Goal: Task Accomplishment & Management: Manage account settings

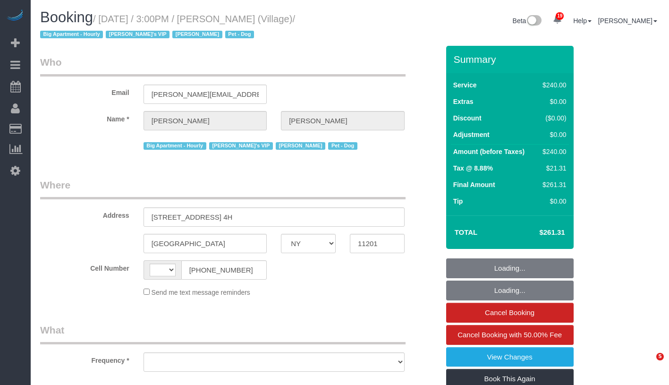
select select "NY"
select select "string:[GEOGRAPHIC_DATA]"
select select "object:811"
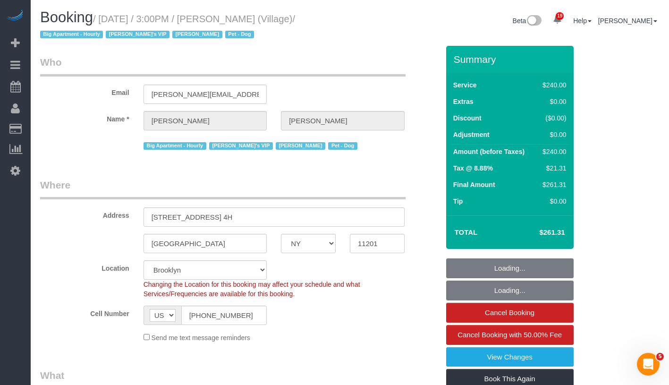
select select "string:stripe-pm_1R5sYR4VGloSiKo7kvmyR5qN"
select select "spot1"
select select "number:89"
select select "number:90"
select select "number:13"
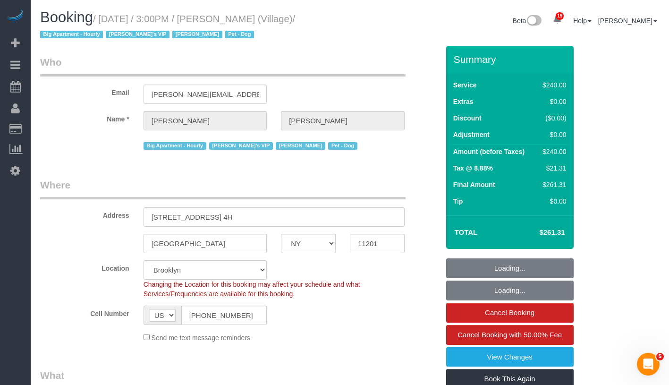
select select "number:5"
select select "object:1102"
select select "2"
select select "120"
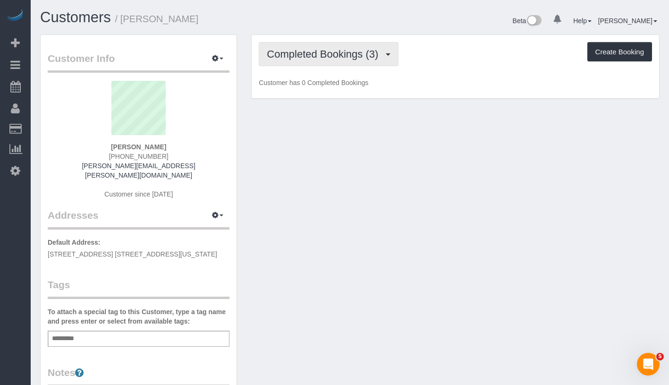
click at [321, 52] on span "Completed Bookings (3)" at bounding box center [325, 54] width 116 height 12
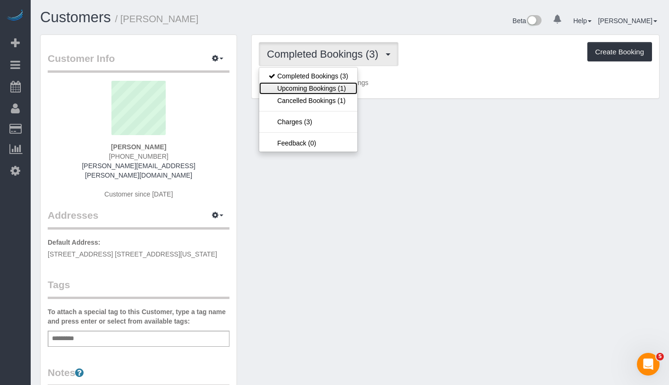
click at [319, 93] on link "Upcoming Bookings (1)" at bounding box center [308, 88] width 98 height 12
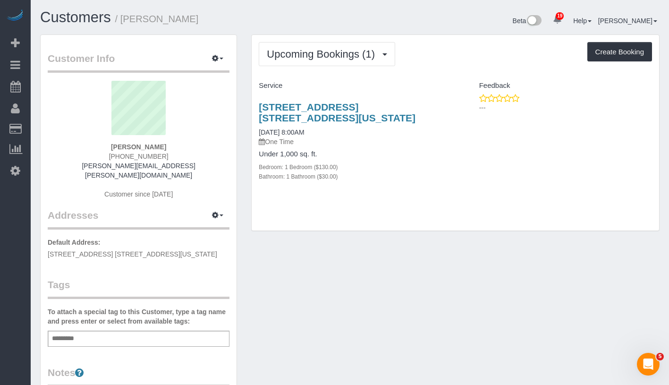
click at [355, 85] on h4 "Service" at bounding box center [353, 86] width 189 height 8
click at [344, 48] on span "Upcoming Bookings (1)" at bounding box center [323, 54] width 113 height 12
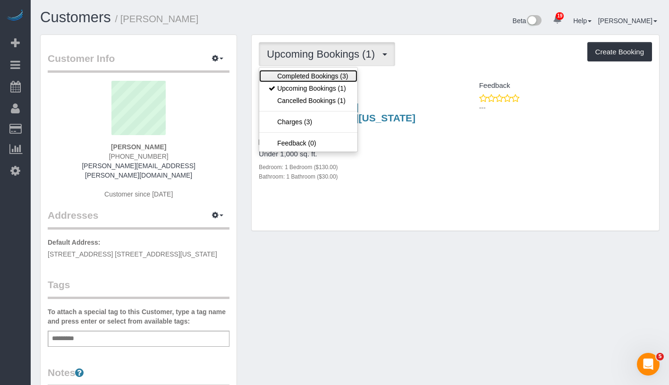
click at [328, 74] on link "Completed Bookings (3)" at bounding box center [308, 76] width 98 height 12
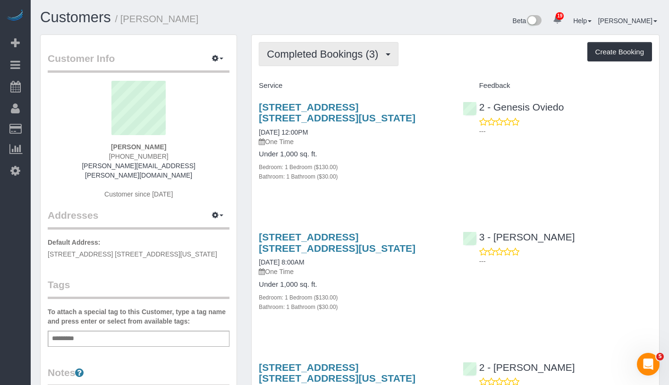
click at [302, 56] on span "Completed Bookings (3)" at bounding box center [325, 54] width 116 height 12
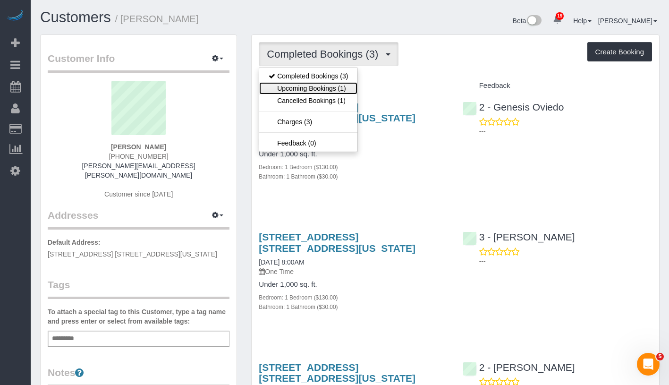
click at [315, 90] on link "Upcoming Bookings (1)" at bounding box center [308, 88] width 98 height 12
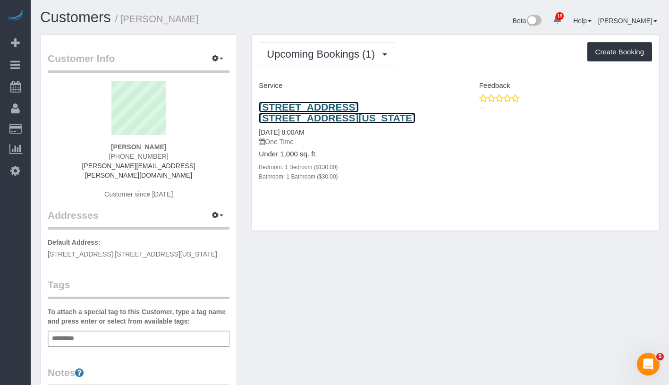
click at [352, 109] on link "235 West 22nd Street, Apt. 4t, New York, NY 10011" at bounding box center [337, 113] width 157 height 22
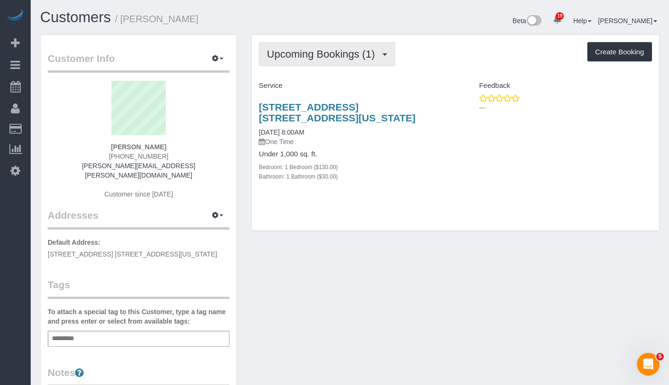
click at [319, 58] on span "Upcoming Bookings (1)" at bounding box center [323, 54] width 113 height 12
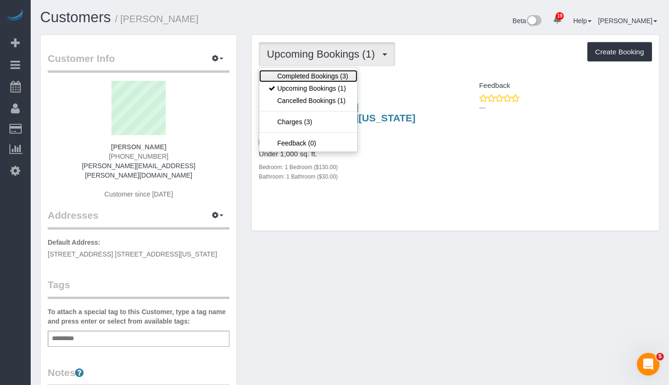
click at [315, 73] on link "Completed Bookings (3)" at bounding box center [308, 76] width 98 height 12
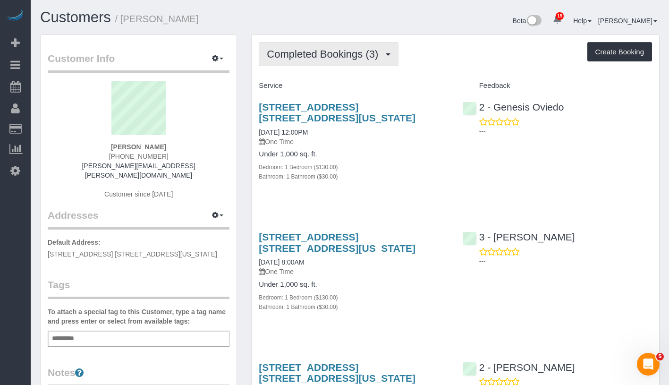
click at [328, 53] on span "Completed Bookings (3)" at bounding box center [325, 54] width 116 height 12
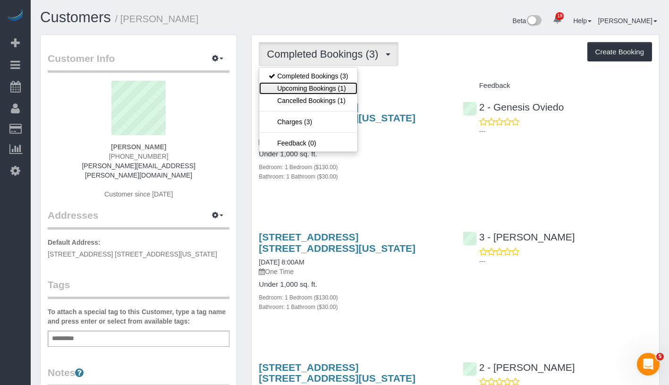
click at [309, 86] on link "Upcoming Bookings (1)" at bounding box center [308, 88] width 98 height 12
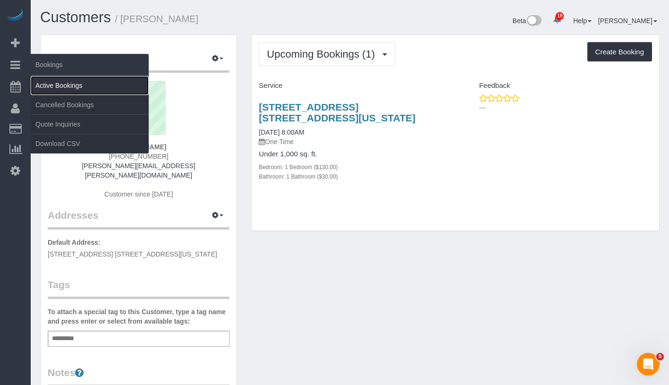
click at [76, 81] on link "Active Bookings" at bounding box center [90, 85] width 118 height 19
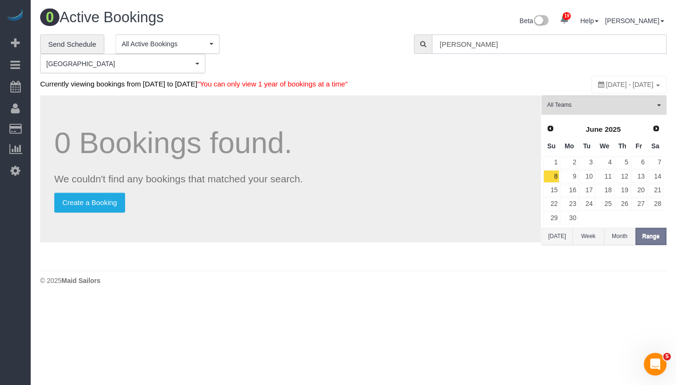
click at [502, 43] on input "Matt Tepper" at bounding box center [549, 43] width 235 height 19
paste input "Brendan Nolan"
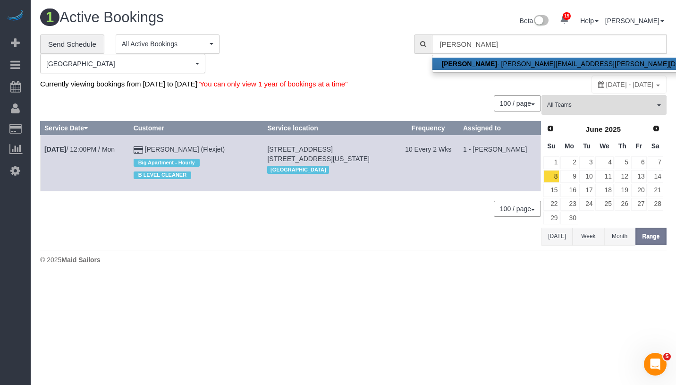
click at [491, 60] on link "Brendan Nolan - brendan.nolan@flexjet.com" at bounding box center [581, 64] width 299 height 12
type input "brendan.nolan@flexjet.com"
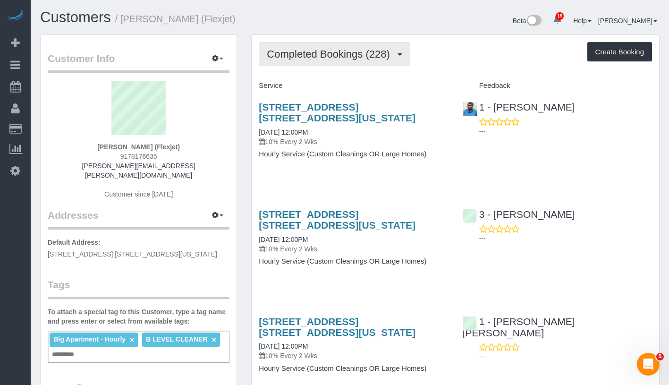
click at [307, 60] on button "Completed Bookings (228)" at bounding box center [335, 54] width 152 height 24
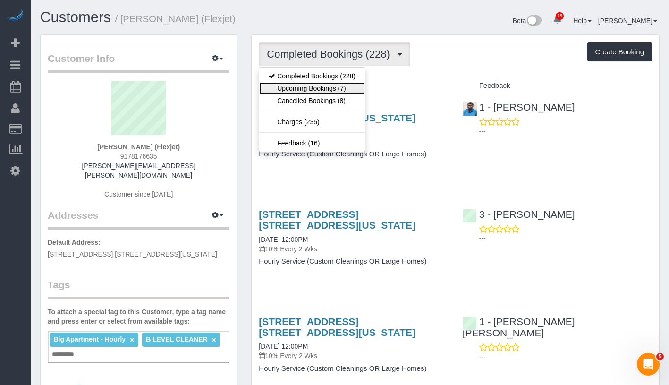
click at [301, 87] on link "Upcoming Bookings (7)" at bounding box center [312, 88] width 106 height 12
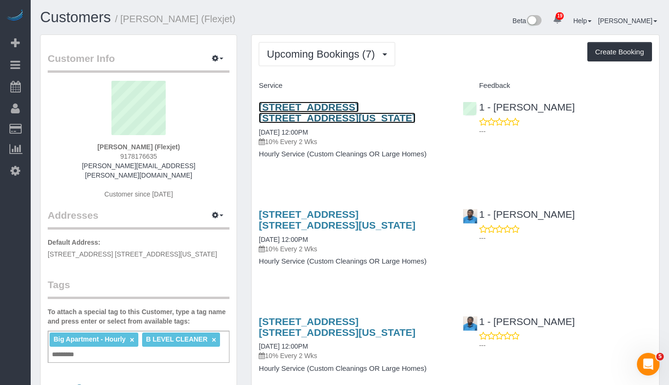
click at [284, 119] on link "205 East 59th Street, Apt. 16c, New York, NY 10022" at bounding box center [337, 113] width 157 height 22
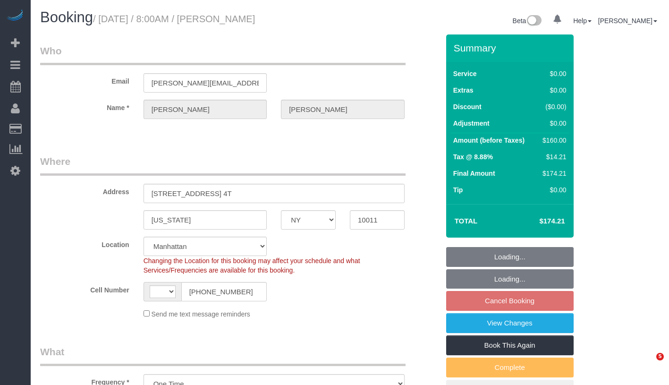
select select "NY"
select select "object:927"
select select "string:US"
select select "string:stripe-pm_1R9Rpp4VGloSiKo7kUOA0TWt"
select select "number:89"
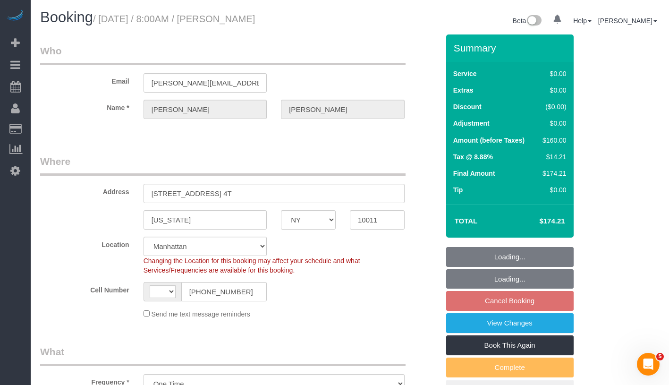
select select "number:90"
select select "number:15"
select select "number:5"
select select "1"
select select "spot1"
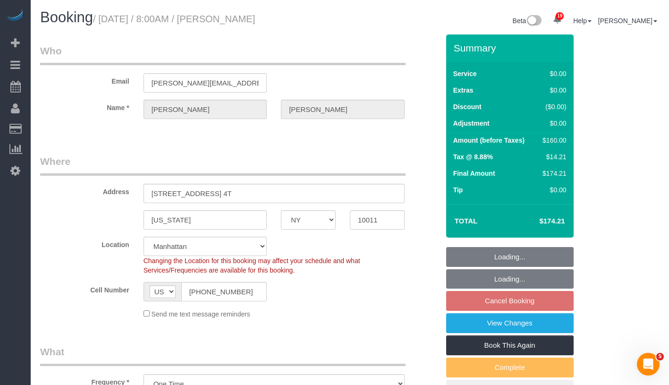
select select "1"
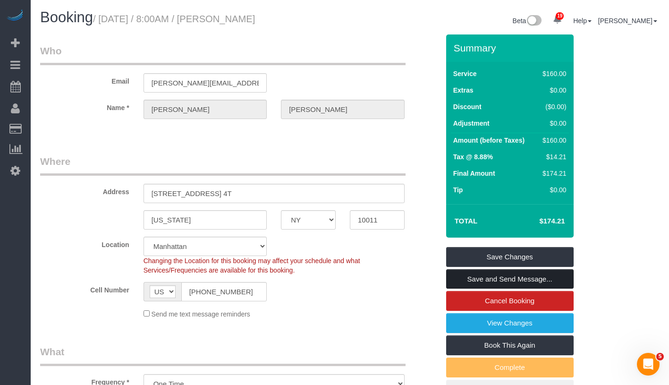
click at [557, 283] on link "Save and Send Message..." at bounding box center [509, 279] width 127 height 20
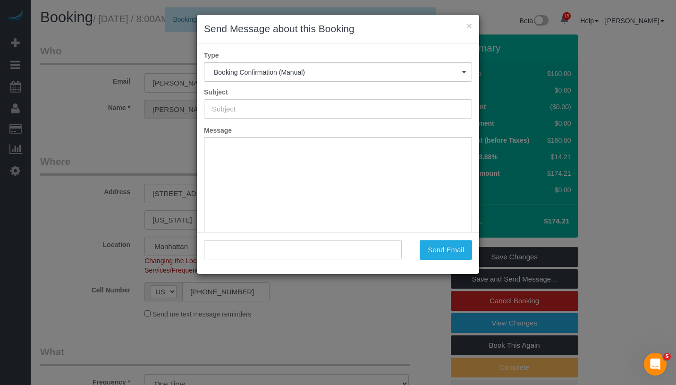
type input "Cleaning Confirmed for 09/19/2025 at 8:00am"
type input ""Jon Sorrentino" <jon.sorrentino@gmail.com>"
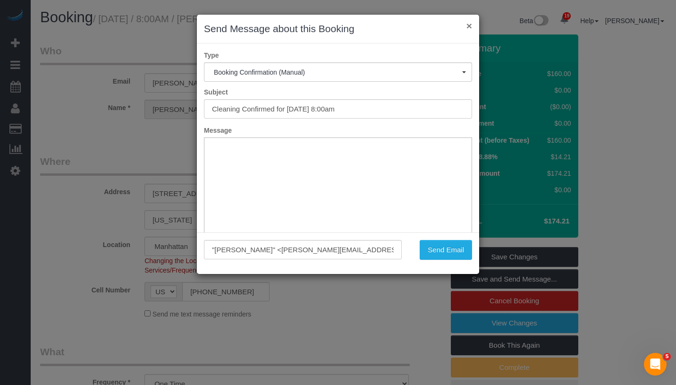
click at [470, 26] on button "×" at bounding box center [469, 26] width 6 height 10
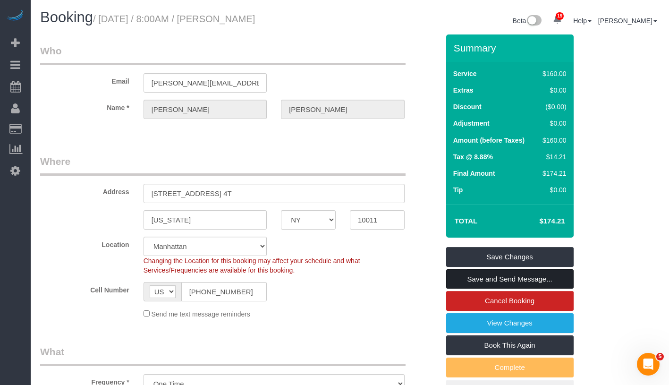
click at [518, 278] on link "Save and Send Message..." at bounding box center [509, 279] width 127 height 20
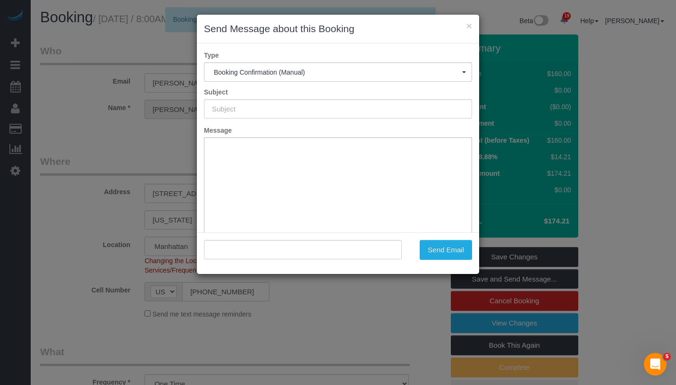
type input "Cleaning Confirmed for 09/19/2025 at 8:00am"
type input ""Jon Sorrentino" <jon.sorrentino@gmail.com>"
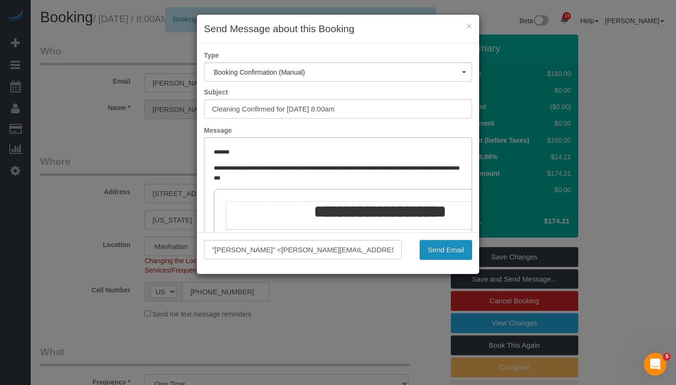
click at [439, 247] on button "Send Email" at bounding box center [446, 250] width 52 height 20
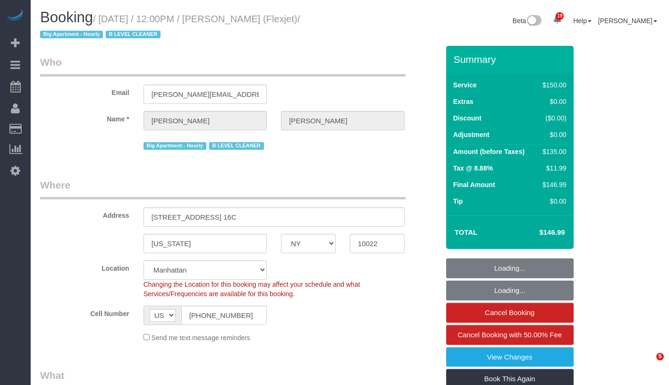
select select "NY"
select select "150"
select select "number:89"
select select "number:90"
select select "number:15"
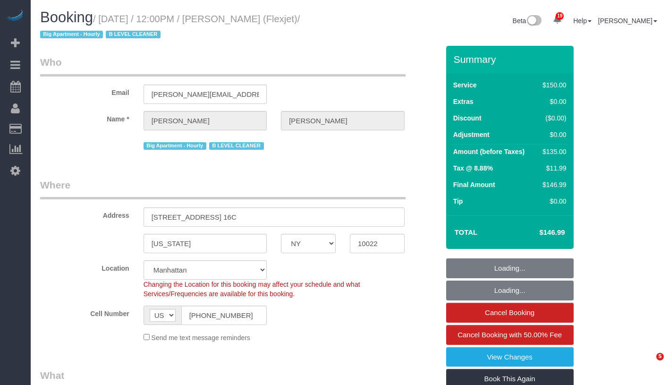
select select "number:6"
select select "number:21"
select select "22223"
select select "spot1"
select select "22223"
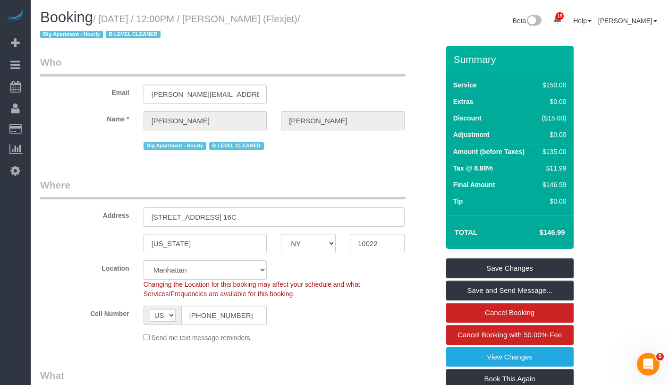
drag, startPoint x: 162, startPoint y: 218, endPoint x: 220, endPoint y: 217, distance: 57.6
click at [220, 217] on input "205 East 59th Street, Apt. 16C" at bounding box center [274, 216] width 261 height 19
drag, startPoint x: 105, startPoint y: 18, endPoint x: 311, endPoint y: 22, distance: 206.3
click at [300, 22] on small "/ September 15, 2025 / 12:00PM / Brendan Nolan (Flexjet) / Big Apartment - Hour…" at bounding box center [170, 27] width 260 height 26
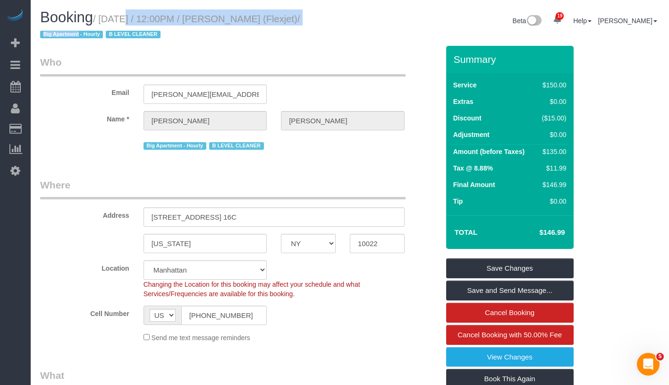
drag, startPoint x: 110, startPoint y: 18, endPoint x: 101, endPoint y: 33, distance: 17.7
click at [101, 33] on small "/ September 15, 2025 / 12:00PM / Brendan Nolan (Flexjet) / Big Apartment - Hour…" at bounding box center [170, 27] width 260 height 26
drag, startPoint x: 104, startPoint y: 18, endPoint x: 78, endPoint y: 43, distance: 36.1
click at [78, 43] on div "Booking / September 15, 2025 / 12:00PM / Brendan Nolan (Flexjet) / Big Apartmen…" at bounding box center [191, 27] width 317 height 36
copy small "September 15, 2025 / 12:00PM / Brendan Nolan (Flexjet) / Big Apartment - Hourly…"
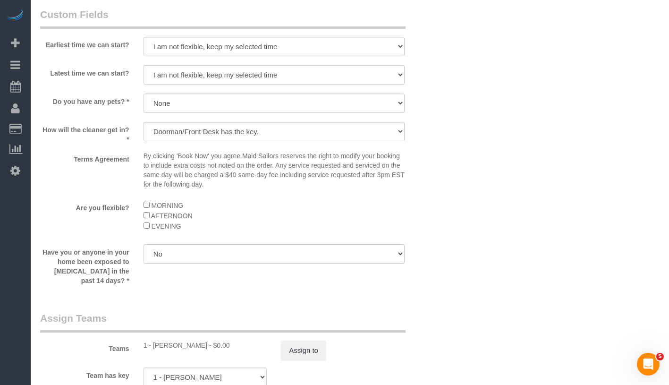
scroll to position [862, 0]
drag, startPoint x: 153, startPoint y: 345, endPoint x: 212, endPoint y: 348, distance: 59.1
click at [212, 348] on div "1 - Jhonaysy Materano - $0.00" at bounding box center [206, 344] width 124 height 9
copy div "Jhonaysy Materano"
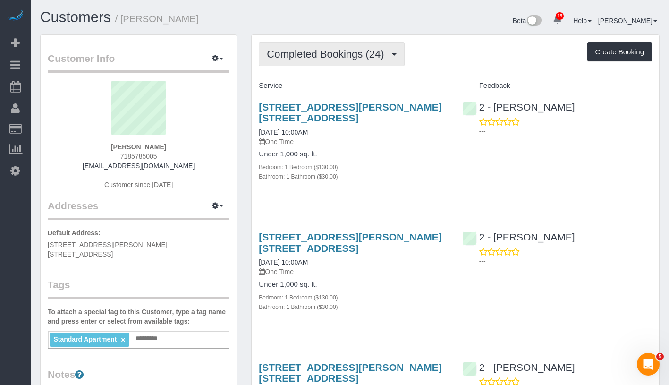
click at [367, 57] on span "Completed Bookings (24)" at bounding box center [328, 54] width 122 height 12
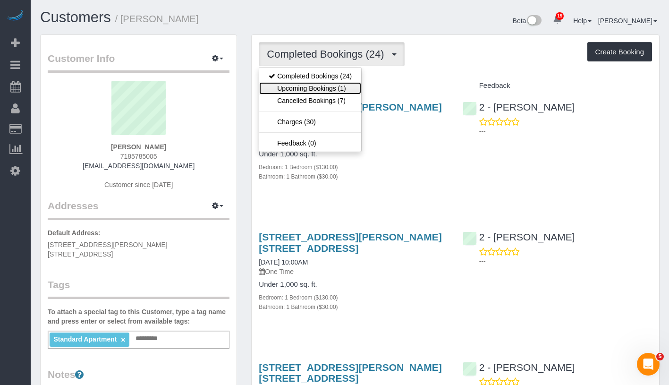
click at [324, 87] on link "Upcoming Bookings (1)" at bounding box center [310, 88] width 102 height 12
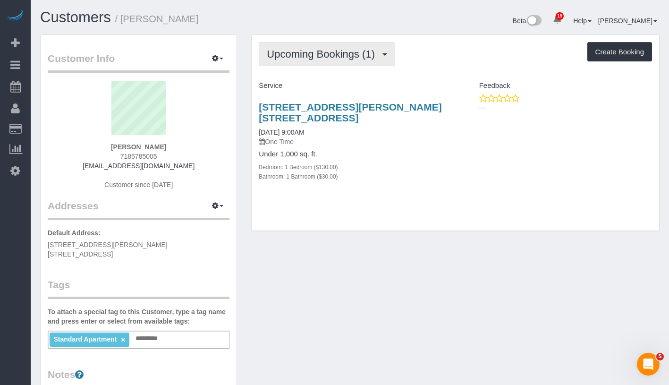
click at [318, 56] on span "Upcoming Bookings (1)" at bounding box center [323, 54] width 113 height 12
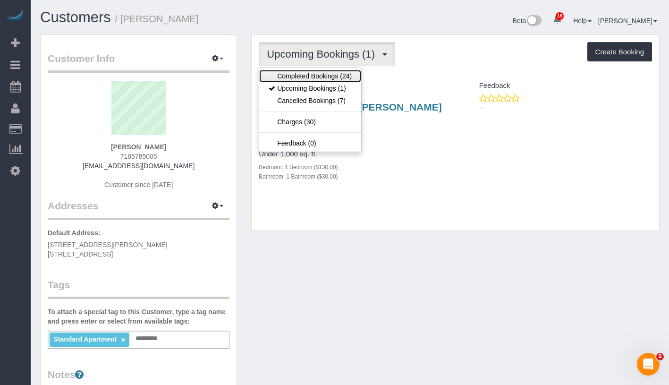
click at [314, 77] on link "Completed Bookings (24)" at bounding box center [310, 76] width 102 height 12
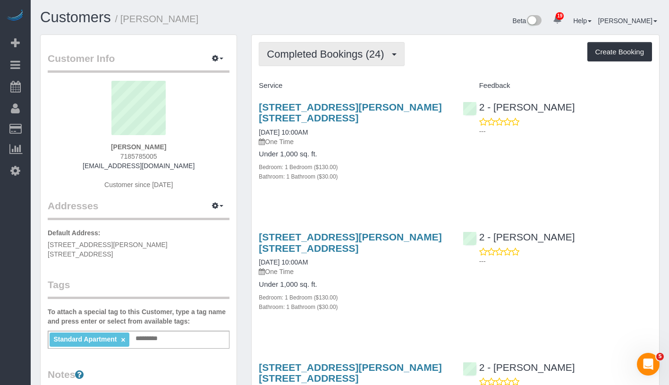
click at [338, 51] on span "Completed Bookings (24)" at bounding box center [328, 54] width 122 height 12
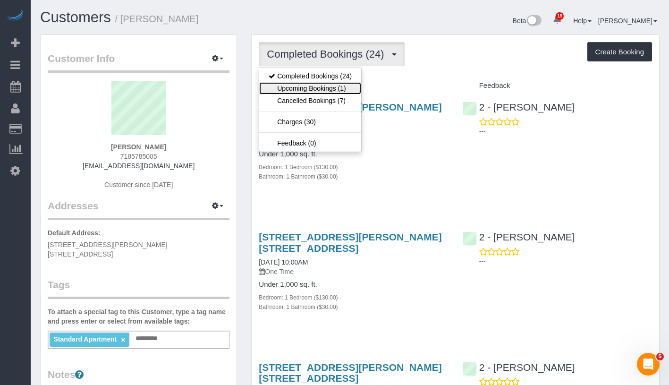
click at [319, 90] on link "Upcoming Bookings (1)" at bounding box center [310, 88] width 102 height 12
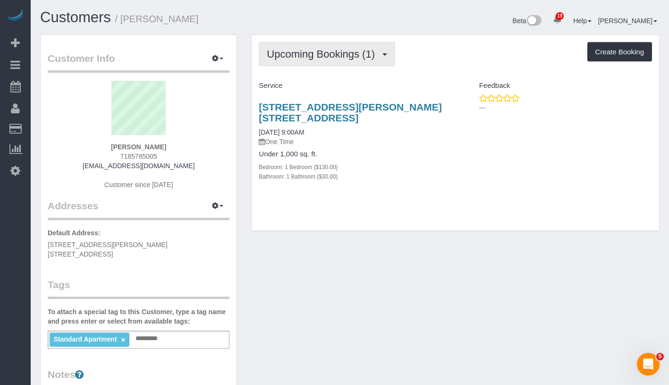
click at [341, 58] on span "Upcoming Bookings (1)" at bounding box center [323, 54] width 113 height 12
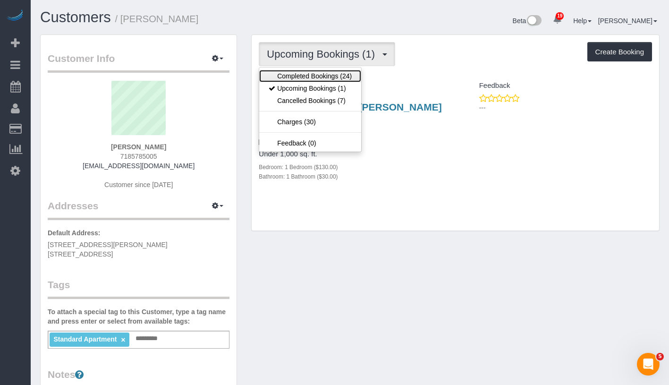
click at [327, 76] on link "Completed Bookings (24)" at bounding box center [310, 76] width 102 height 12
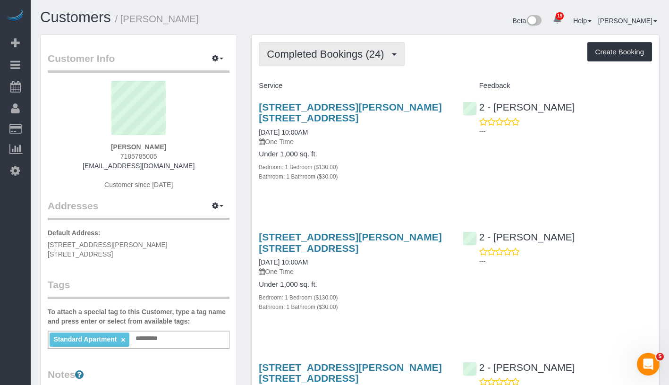
click at [370, 59] on span "Completed Bookings (24)" at bounding box center [328, 54] width 122 height 12
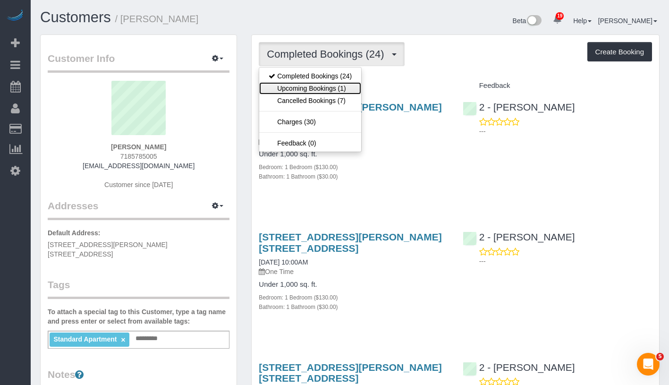
click at [346, 85] on link "Upcoming Bookings (1)" at bounding box center [310, 88] width 102 height 12
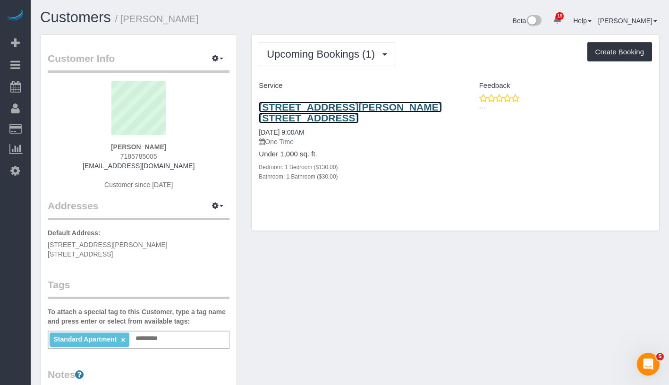
click at [331, 107] on link "111 Lawrence Street, Apt. 36k, Brooklyn, NY 11201" at bounding box center [350, 113] width 183 height 22
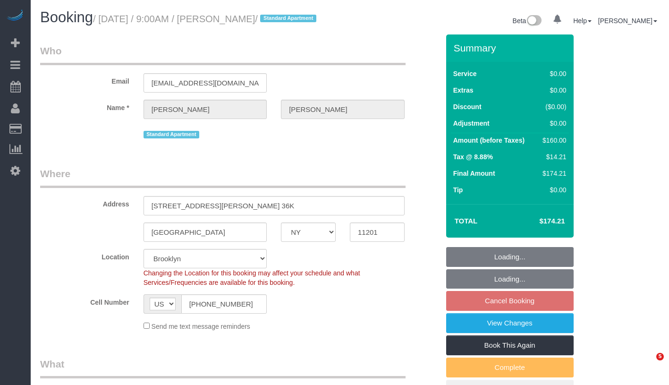
select select "NY"
select select "object:1044"
select select "string:stripe-pm_1RtFvz4VGloSiKo7Lccsu1In"
select select "number:89"
select select "number:90"
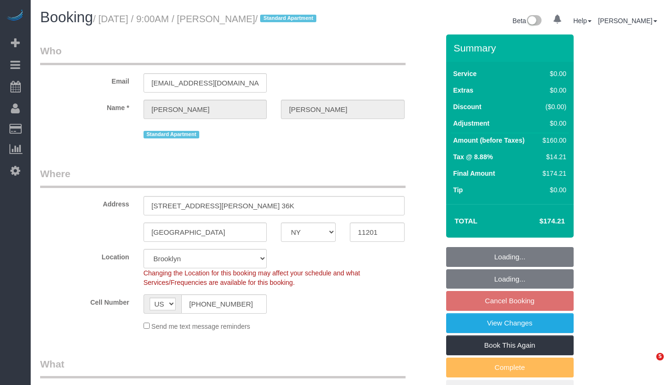
select select "number:15"
select select "number:5"
select select "spot2"
select select "1"
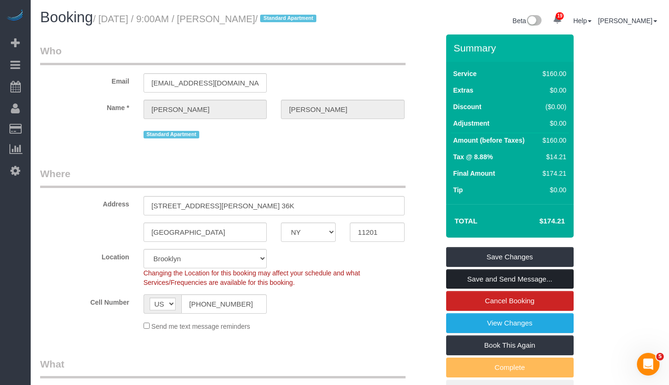
click at [518, 285] on link "Save and Send Message..." at bounding box center [509, 279] width 127 height 20
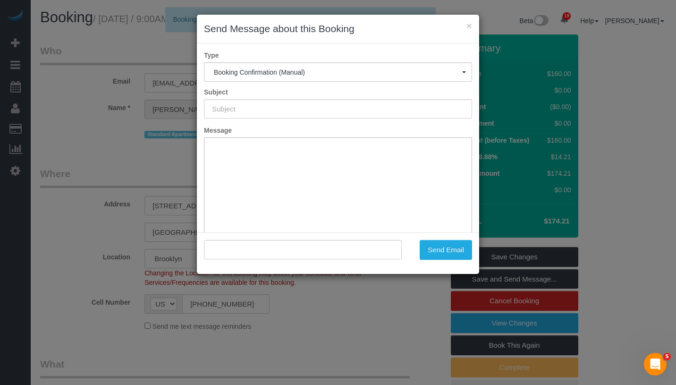
type input "Cleaning Confirmed for [DATE] 9:00am"
type input ""[PERSON_NAME]" <[EMAIL_ADDRESS][DOMAIN_NAME]>"
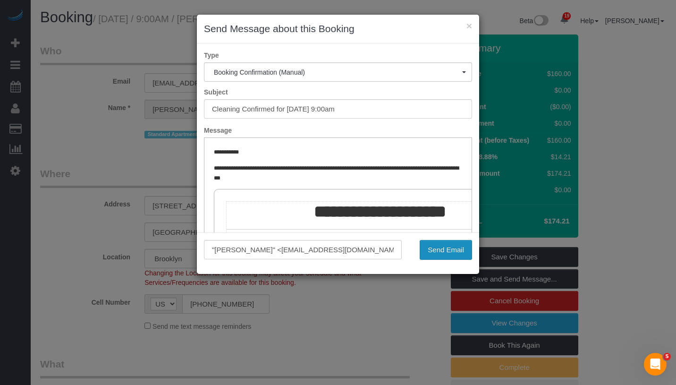
click at [456, 244] on button "Send Email" at bounding box center [446, 250] width 52 height 20
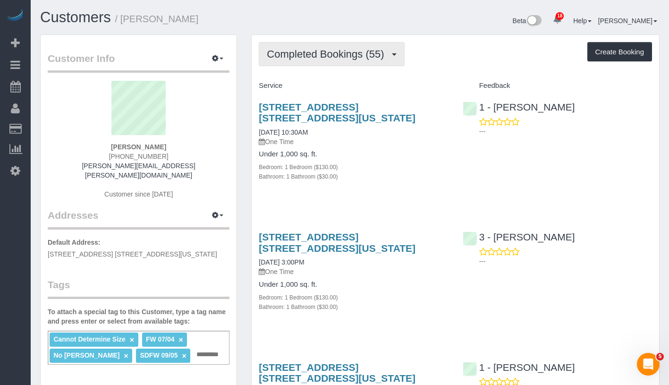
click at [305, 62] on button "Completed Bookings (55)" at bounding box center [331, 54] width 145 height 24
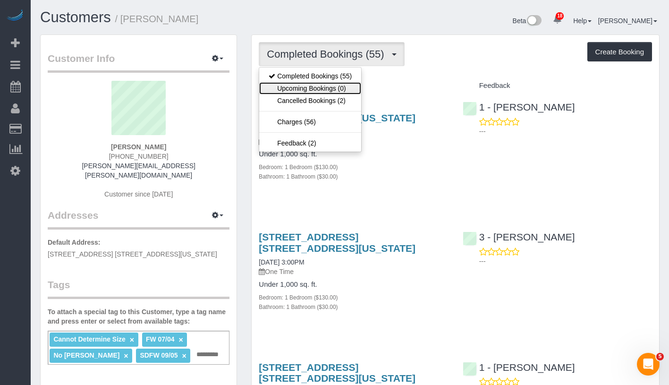
click at [302, 86] on link "Upcoming Bookings (0)" at bounding box center [310, 88] width 102 height 12
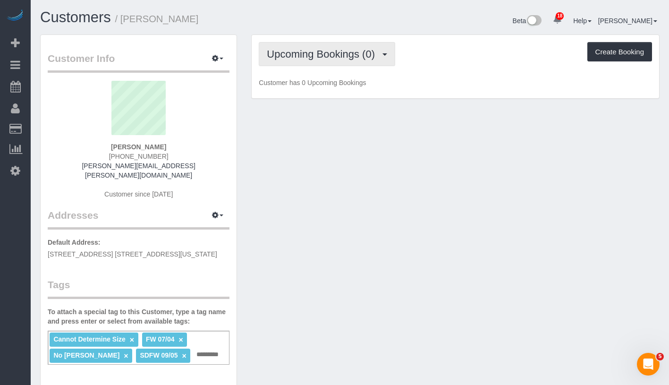
click at [321, 59] on button "Upcoming Bookings (0)" at bounding box center [327, 54] width 136 height 24
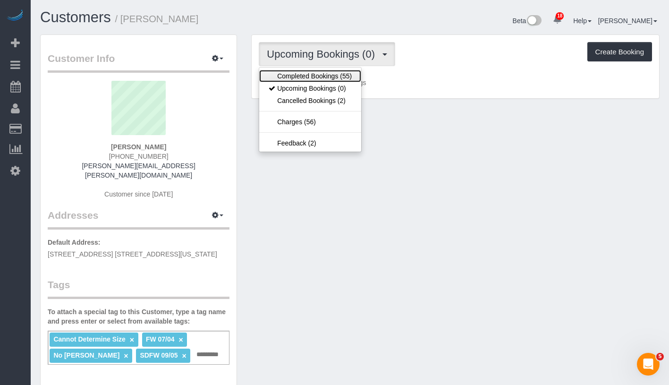
click at [318, 77] on link "Completed Bookings (55)" at bounding box center [310, 76] width 102 height 12
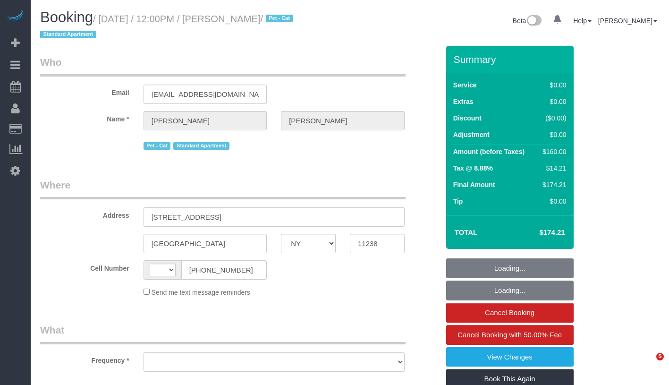
select select "NY"
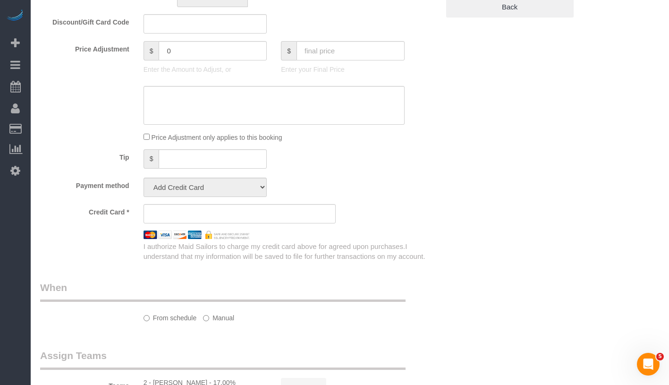
select select "object:543"
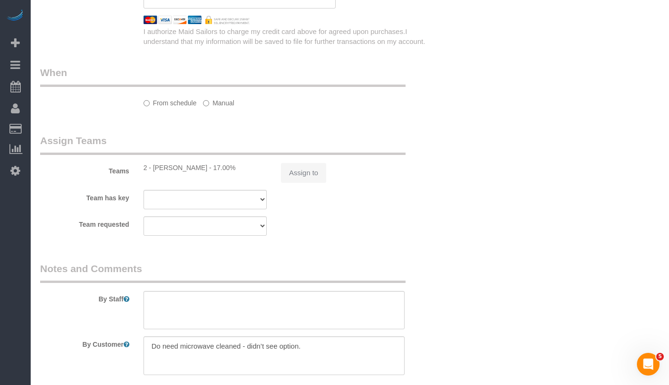
select select "string:US"
select select "1"
select select "spot1"
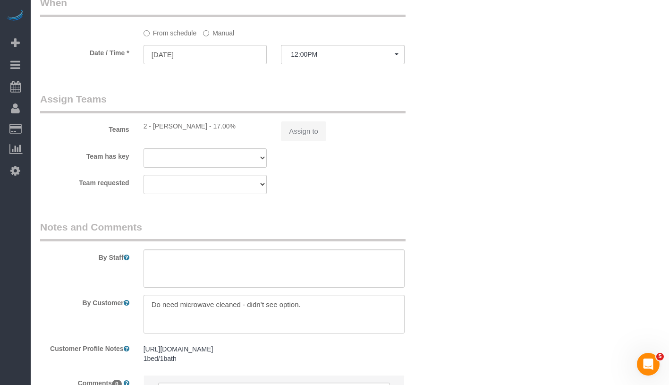
select select "string:stripe-pm_1S738L4VGloSiKo7MgG3Xyop"
select select "number:57"
select select "number:73"
select select "number:14"
select select "number:5"
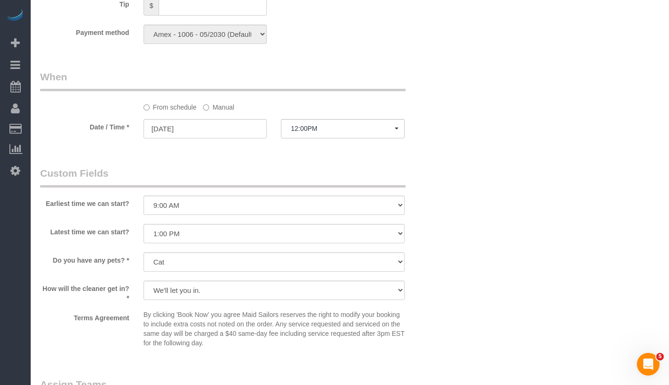
select select "object:1437"
select select "spot46"
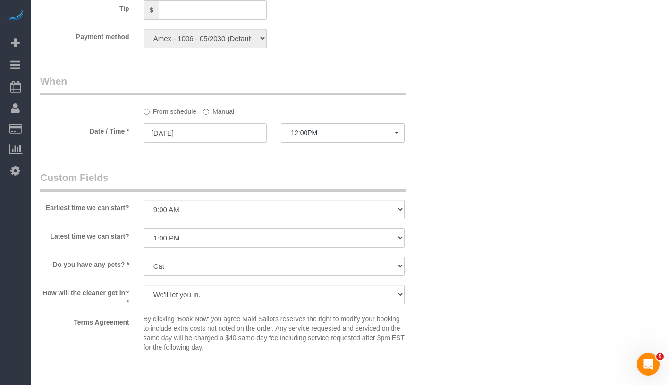
select select "1"
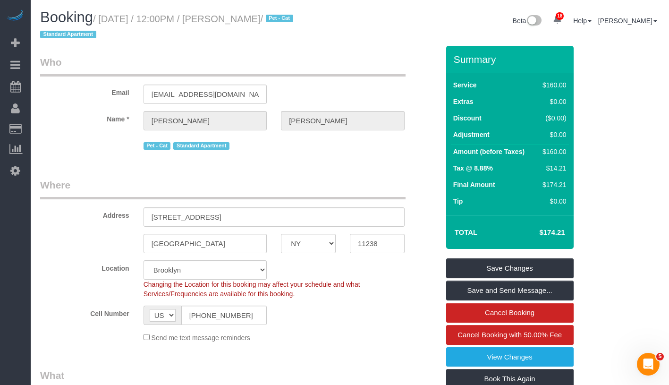
drag, startPoint x: 104, startPoint y: 19, endPoint x: 292, endPoint y: 17, distance: 187.9
click at [292, 17] on small "/ September 15, 2025 / 12:00PM / Rori Spivey / Pet - Cat Standard Apartment" at bounding box center [168, 27] width 256 height 26
copy small "September 15, 2025 / 12:00PM / Rori Spive"
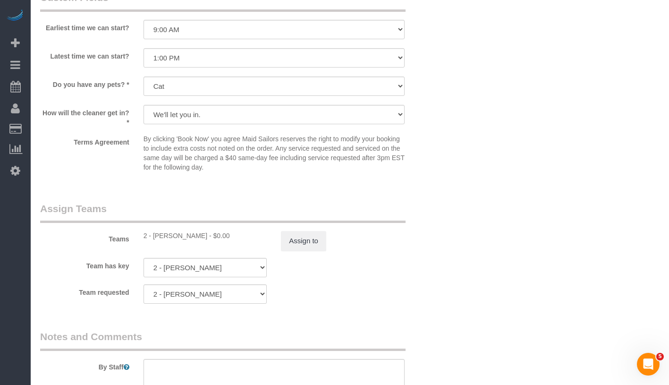
scroll to position [1078, 0]
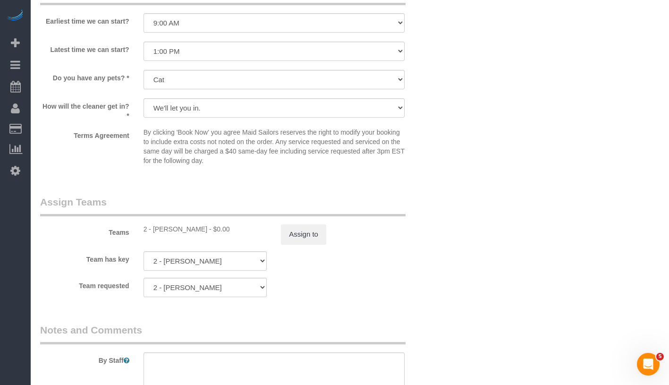
drag, startPoint x: 152, startPoint y: 229, endPoint x: 193, endPoint y: 230, distance: 41.1
click at [193, 230] on div "2 - Luis Maneiro - $0.00" at bounding box center [206, 228] width 124 height 9
copy div "Luis Maneiro"
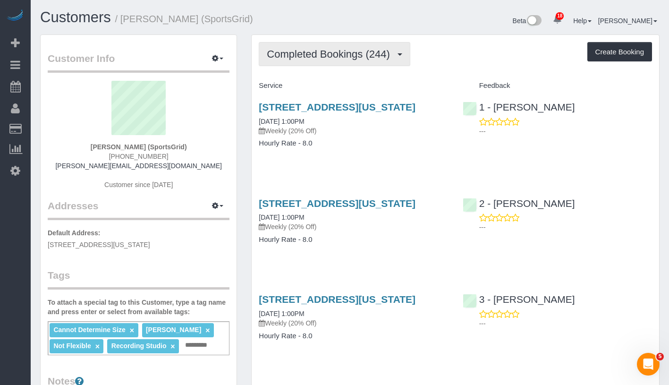
click at [347, 62] on button "Completed Bookings (244)" at bounding box center [335, 54] width 152 height 24
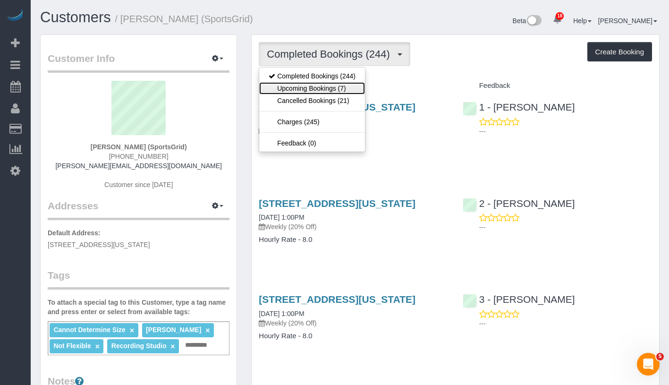
click at [335, 90] on link "Upcoming Bookings (7)" at bounding box center [312, 88] width 106 height 12
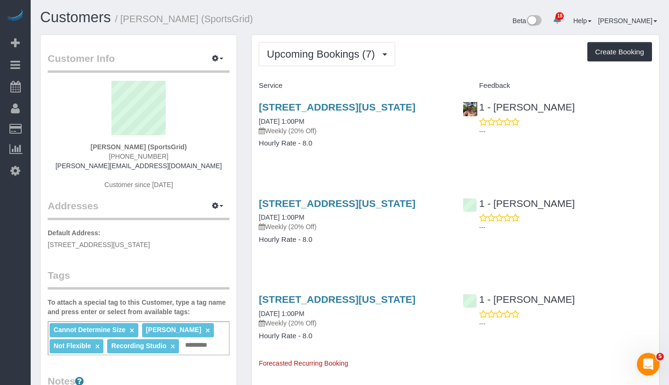
drag, startPoint x: 90, startPoint y: 146, endPoint x: 181, endPoint y: 145, distance: 91.1
click at [181, 145] on div "[PERSON_NAME] (SportsGrid) [PHONE_NUMBER] [PERSON_NAME][EMAIL_ADDRESS][DOMAIN_N…" at bounding box center [139, 140] width 182 height 118
copy strong "[PERSON_NAME] (SportsGrid"
drag, startPoint x: 254, startPoint y: 133, endPoint x: 332, endPoint y: 129, distance: 78.0
click at [332, 129] on div "[STREET_ADDRESS][US_STATE] [DATE] 1:00PM Weekly (20% Off) Hourly Rate - 8.0" at bounding box center [353, 129] width 203 height 73
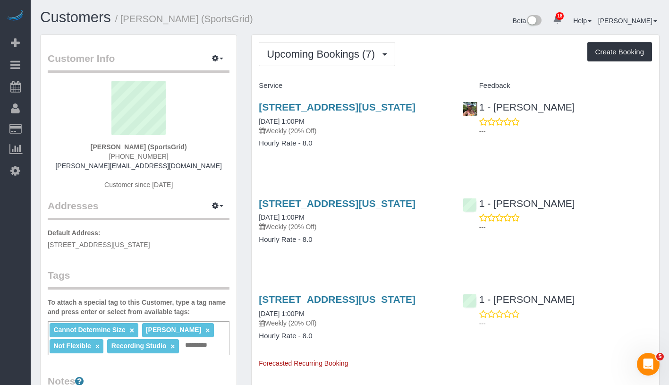
copy link "[DATE] 1:00PM"
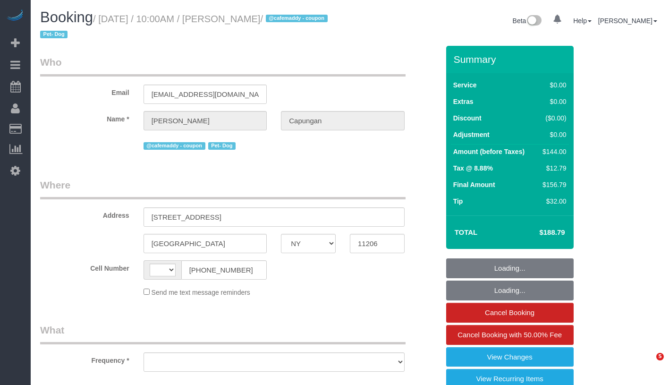
select select "NY"
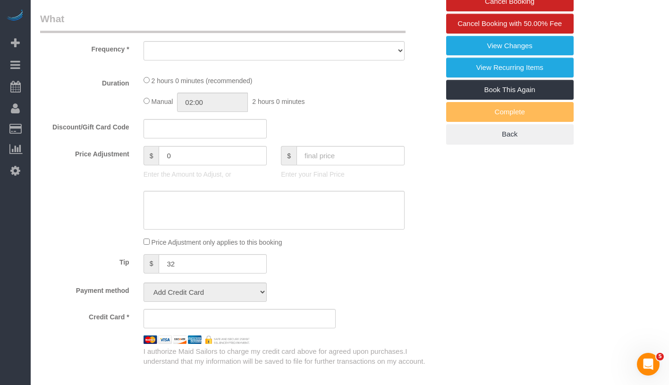
select select "string:stripe-pm_1RIsKn4VGloSiKo7ohTah0Cn"
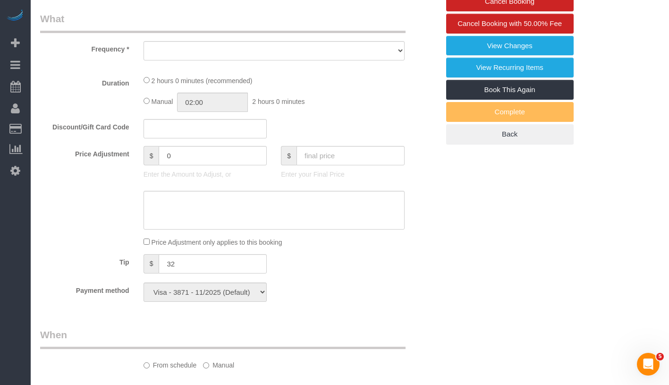
select select "string:[GEOGRAPHIC_DATA]"
select select "object:800"
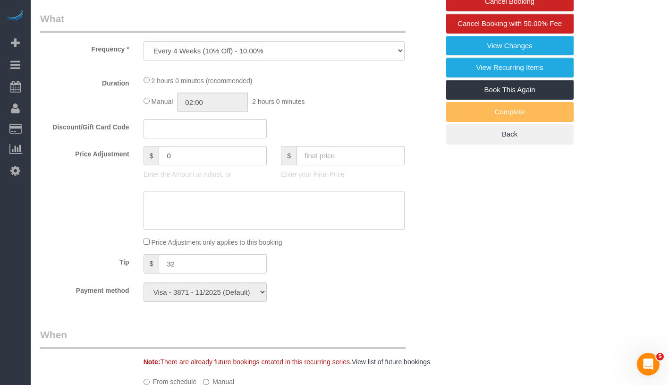
select select "1"
select select "spot1"
select select "number:60"
select select "number:73"
select select "number:13"
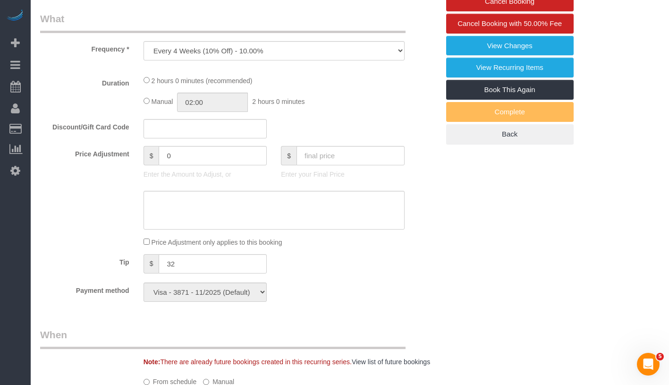
select select "number:5"
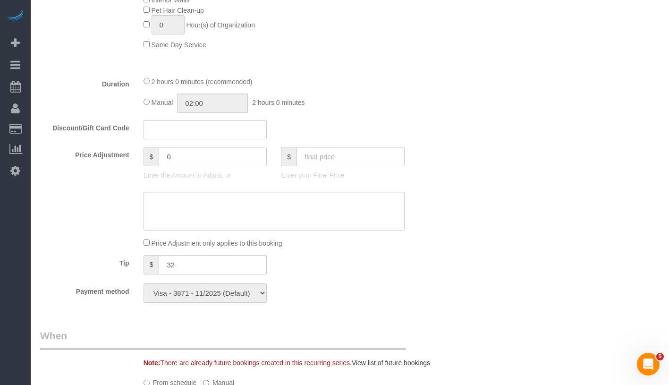
select select "object:1448"
select select "spot45"
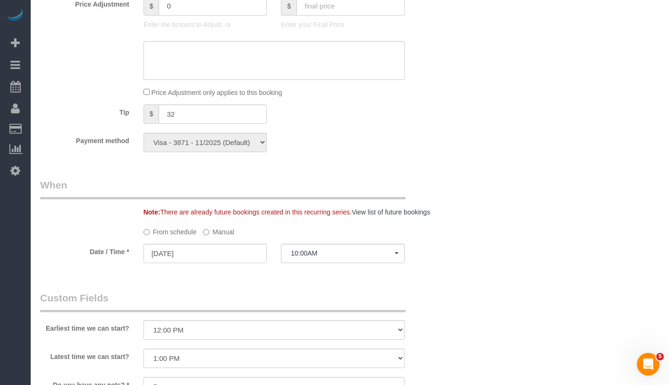
select select "1"
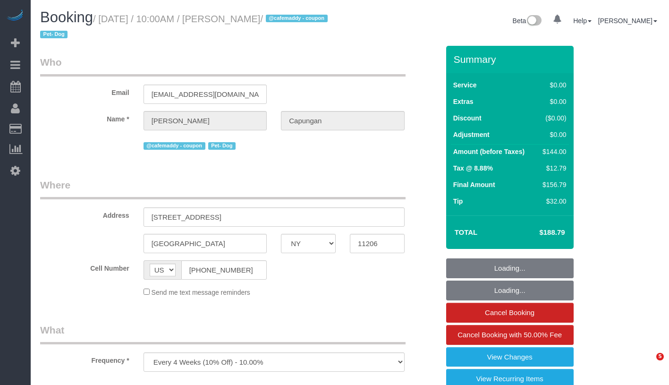
select select "NY"
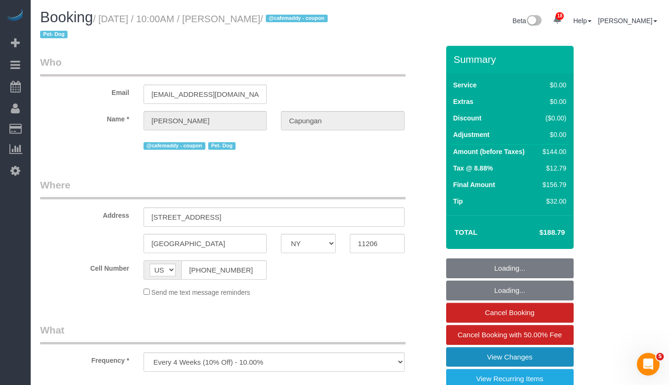
select select "spot1"
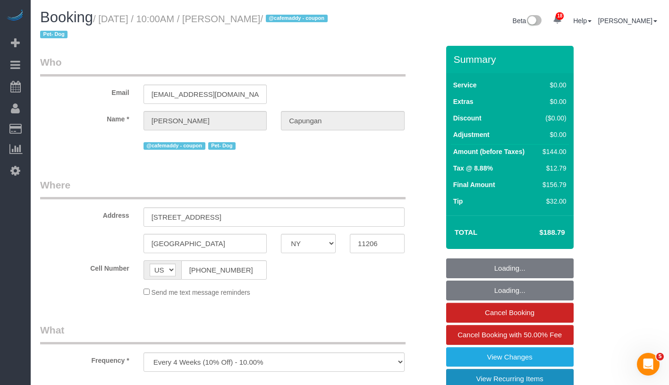
select select "1"
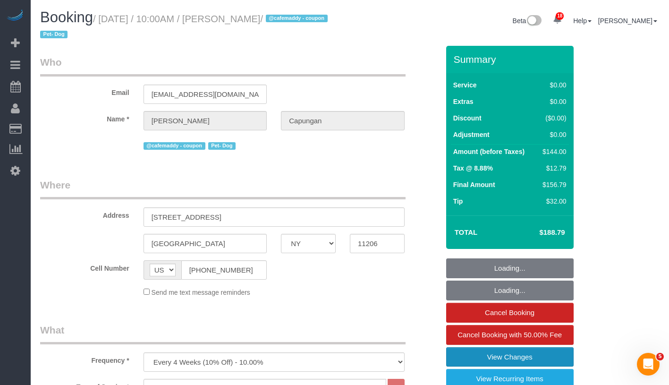
click at [534, 361] on link "View Changes" at bounding box center [509, 357] width 127 height 20
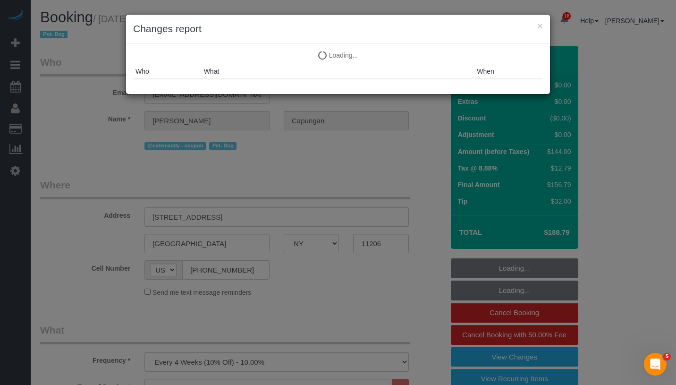
select select "string:stripe-pm_1RIsKn4VGloSiKo7ohTah0Cn"
select select "number:60"
select select "number:73"
select select "number:13"
select select "number:5"
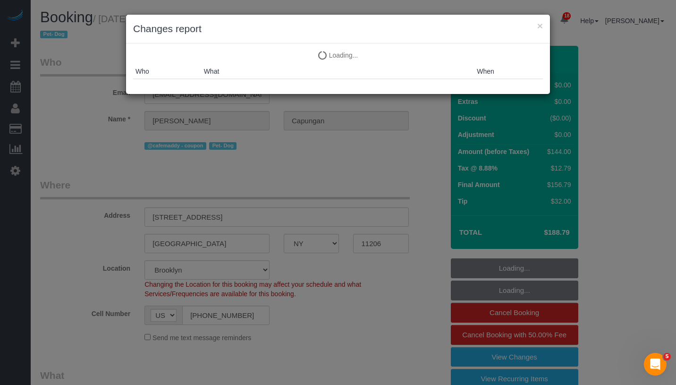
select select "object:1465"
select select "1"
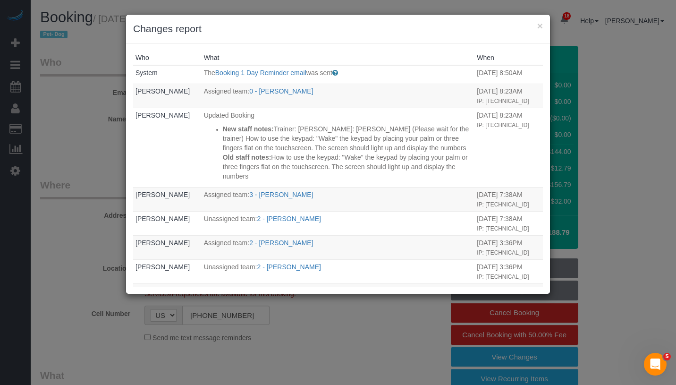
select select "spot45"
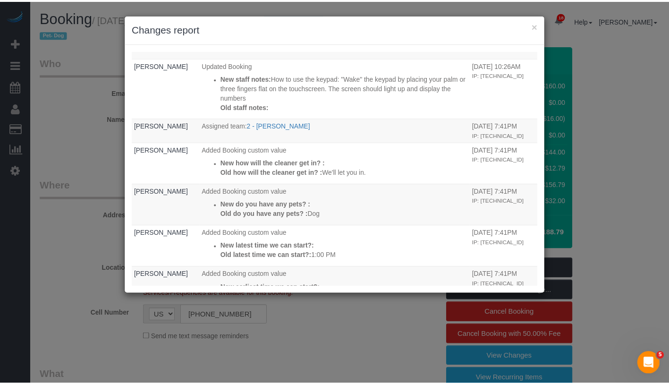
scroll to position [394, 0]
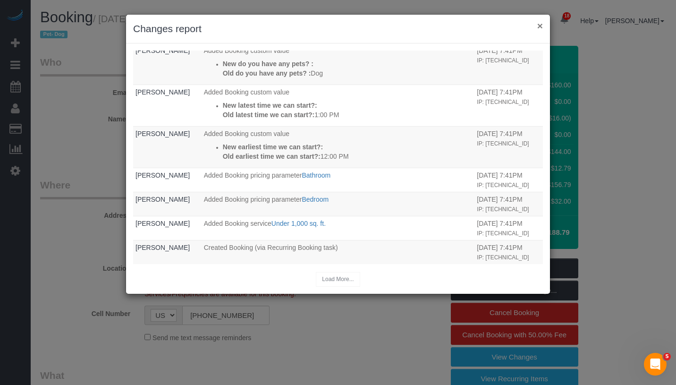
click at [541, 28] on button "×" at bounding box center [540, 26] width 6 height 10
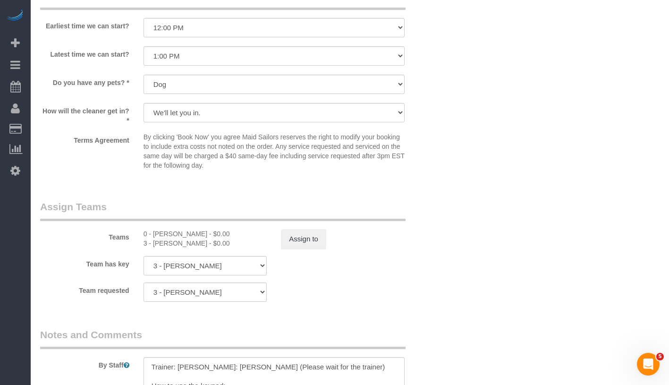
scroll to position [1258, 0]
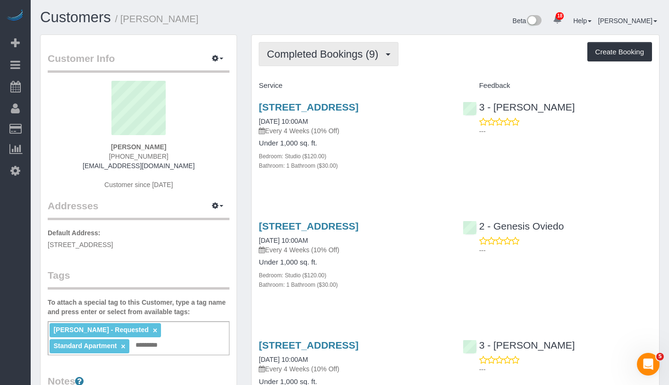
click at [308, 53] on span "Completed Bookings (9)" at bounding box center [325, 54] width 116 height 12
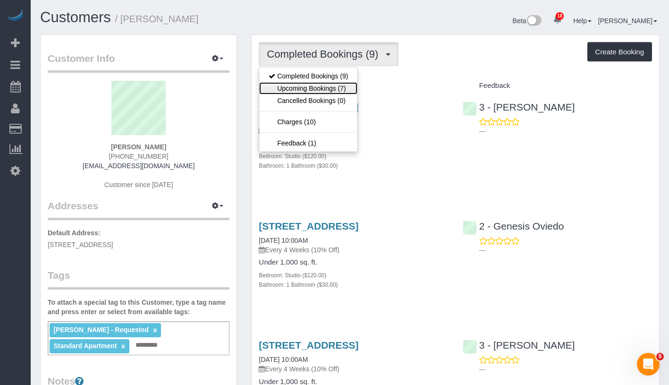
click at [307, 91] on link "Upcoming Bookings (7)" at bounding box center [308, 88] width 98 height 12
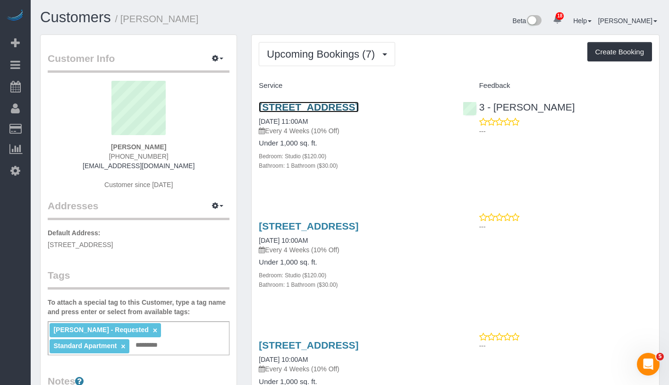
click at [358, 106] on link "420 Kent Avenue, Apt 352, Brooklyn, NY 11249" at bounding box center [309, 107] width 100 height 11
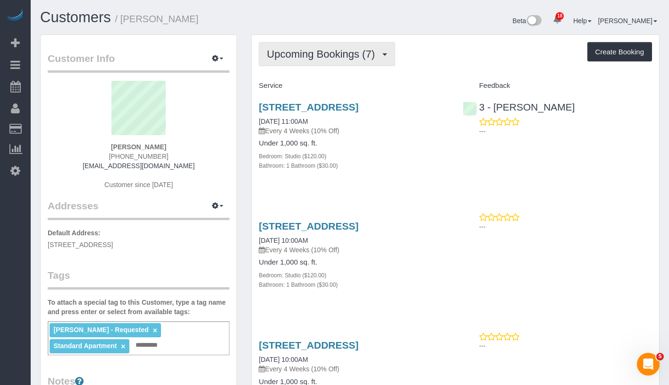
click at [311, 54] on span "Upcoming Bookings (7)" at bounding box center [323, 54] width 113 height 12
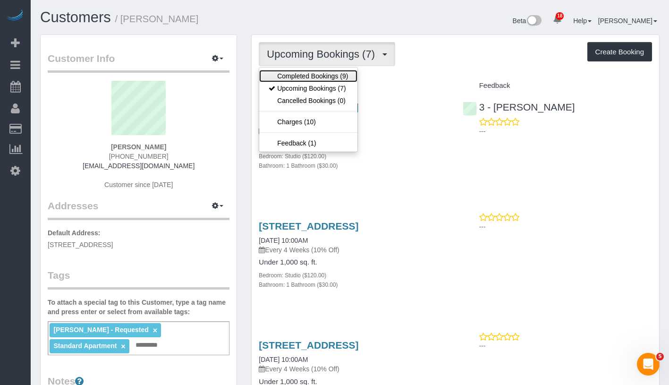
drag, startPoint x: 308, startPoint y: 74, endPoint x: 329, endPoint y: 64, distance: 22.6
click at [308, 75] on link "Completed Bookings (9)" at bounding box center [308, 76] width 98 height 12
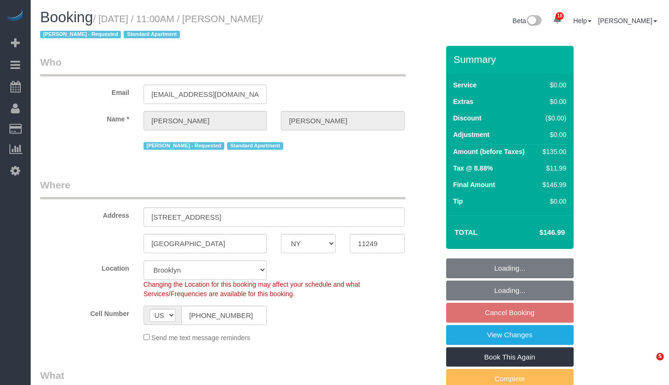
select select "NY"
select select "number:58"
select select "number:72"
select select "number:15"
select select "number:5"
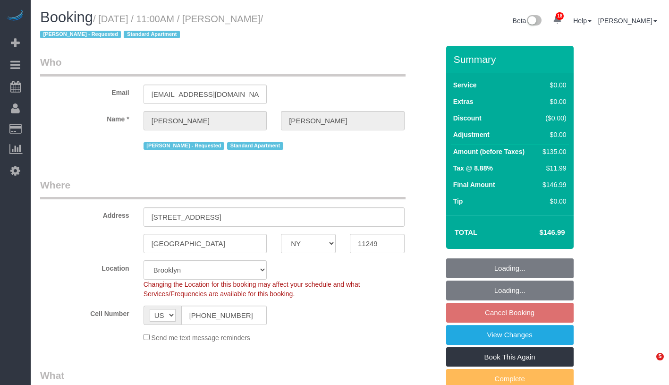
select select "spot4"
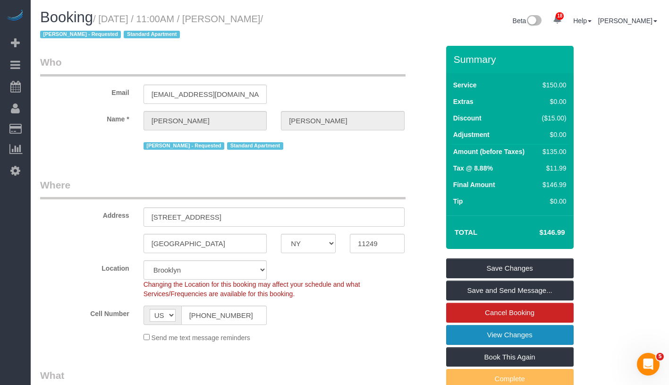
click at [534, 332] on link "View Changes" at bounding box center [509, 335] width 127 height 20
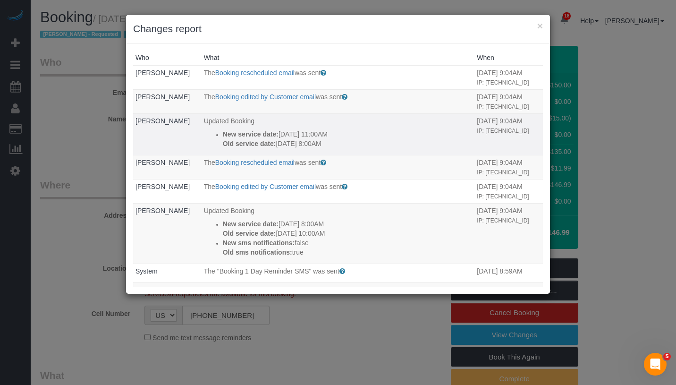
drag, startPoint x: 210, startPoint y: 148, endPoint x: 357, endPoint y: 163, distance: 148.1
click at [357, 155] on td "Updated Booking New service date: [DATE] 11:00AM Old service date: [DATE] 8:00AM" at bounding box center [338, 134] width 273 height 42
copy div "New service date: [DATE] 11:00AM Old service date: [DATE] 8:00AM"
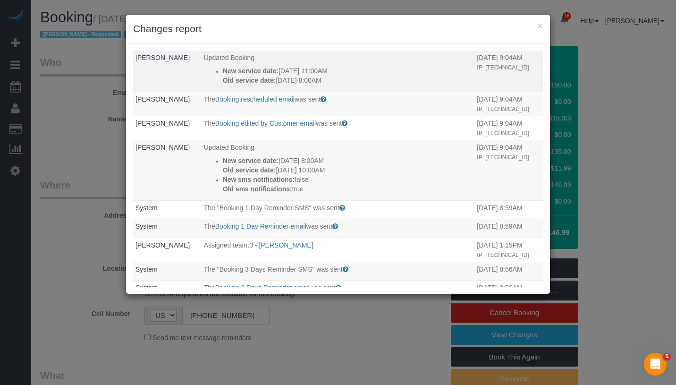
drag, startPoint x: 340, startPoint y: 206, endPoint x: 215, endPoint y: 83, distance: 175.6
click at [215, 83] on tbody "[PERSON_NAME] The Booking rescheduled email was sent Sent to the customer when …" at bounding box center [338, 281] width 410 height 559
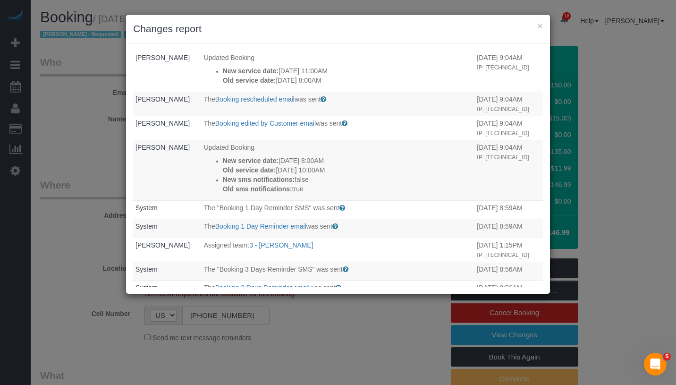
copy tbody "New service date: [DATE] 11:00AM Old service date: [DATE] 8:00AM [DATE] 9:04AM …"
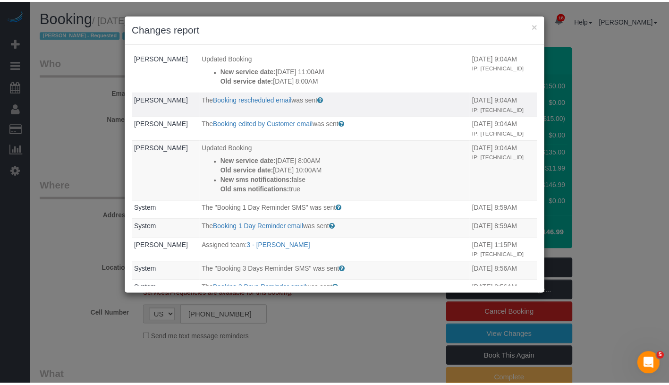
scroll to position [136, 0]
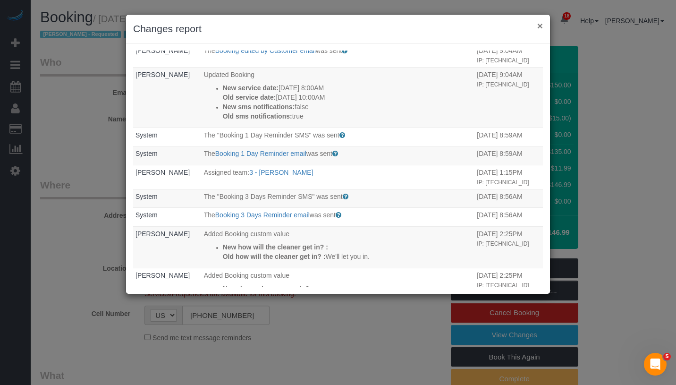
click at [539, 28] on button "×" at bounding box center [540, 26] width 6 height 10
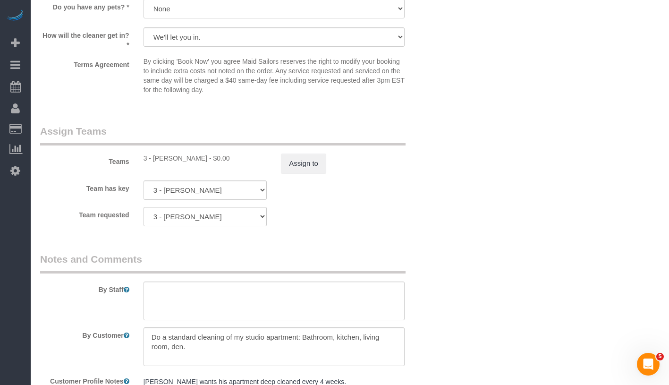
scroll to position [1167, 0]
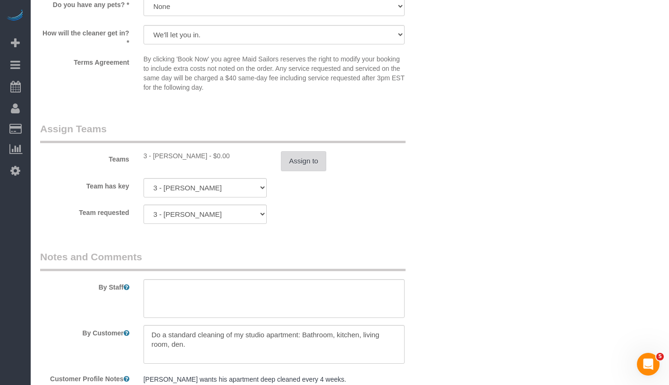
click at [315, 157] on button "Assign to" at bounding box center [303, 161] width 45 height 20
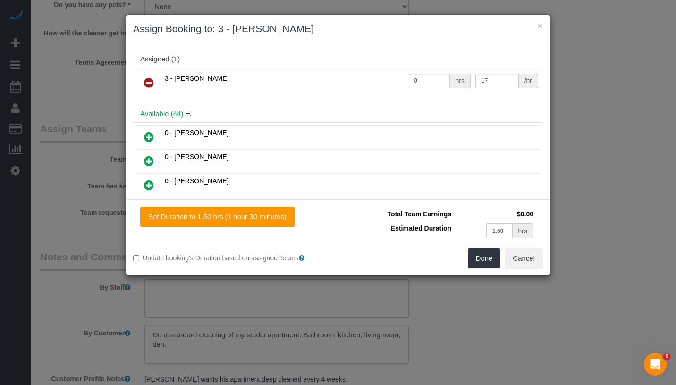
click at [144, 83] on icon at bounding box center [149, 82] width 10 height 11
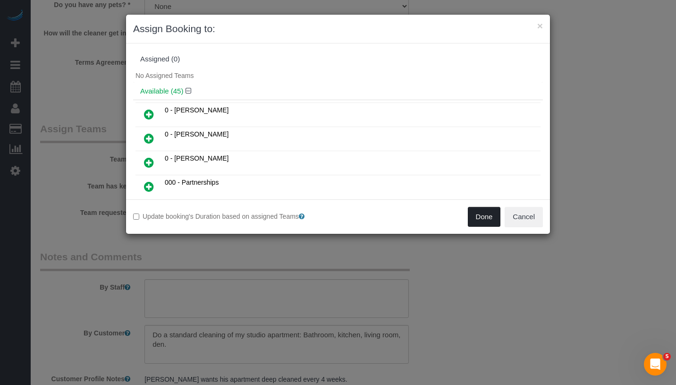
click at [489, 212] on button "Done" at bounding box center [484, 217] width 33 height 20
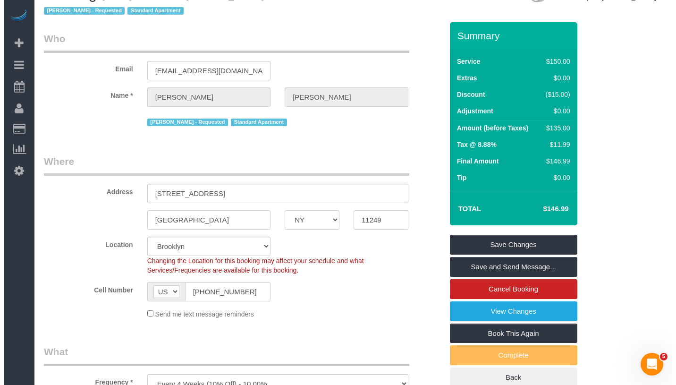
scroll to position [0, 0]
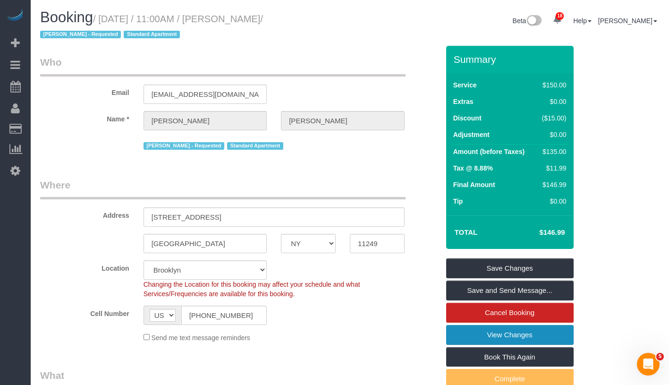
click at [539, 330] on link "View Changes" at bounding box center [509, 335] width 127 height 20
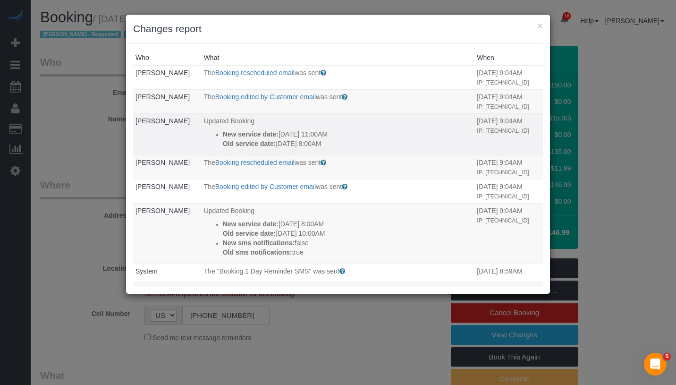
scroll to position [87, 0]
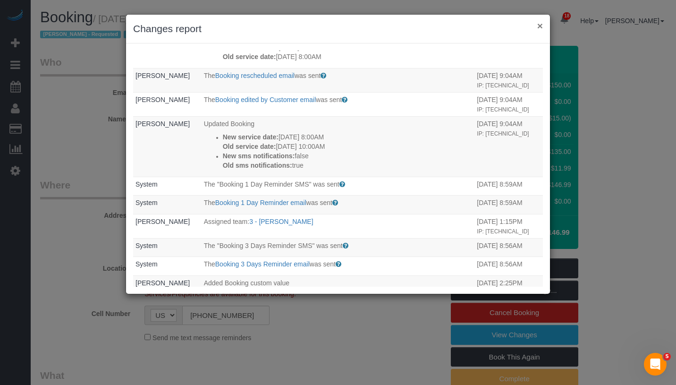
click at [540, 25] on button "×" at bounding box center [540, 26] width 6 height 10
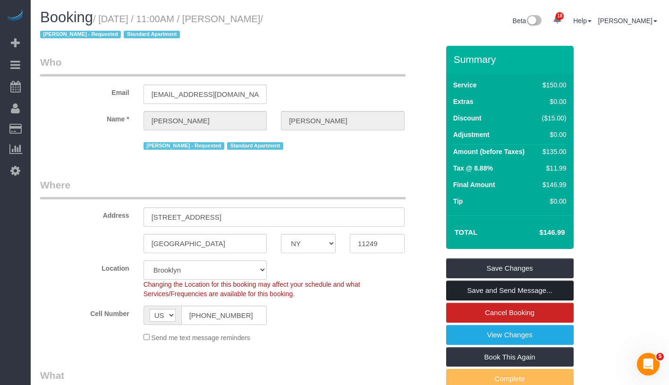
click at [544, 288] on link "Save and Send Message..." at bounding box center [509, 290] width 127 height 20
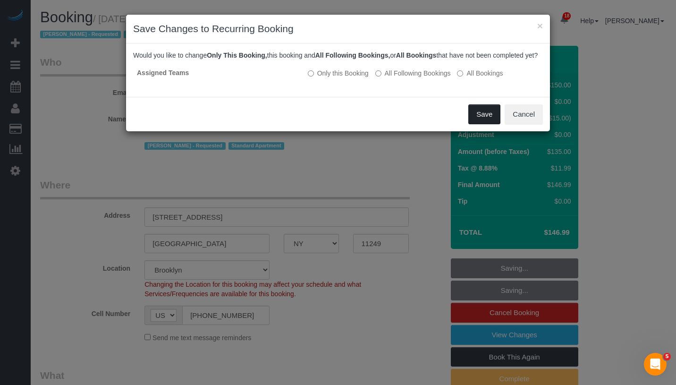
click at [478, 120] on button "Save" at bounding box center [484, 114] width 32 height 20
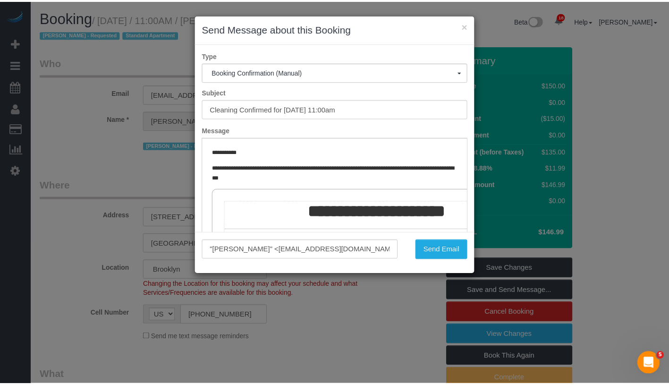
scroll to position [0, 0]
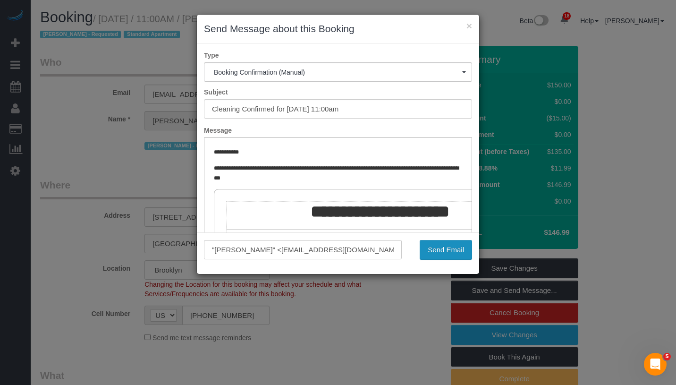
click at [456, 247] on button "Send Email" at bounding box center [446, 250] width 52 height 20
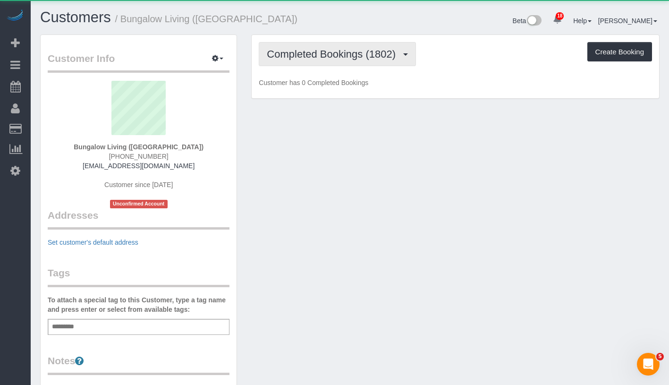
click at [322, 56] on span "Completed Bookings (1802)" at bounding box center [334, 54] width 134 height 12
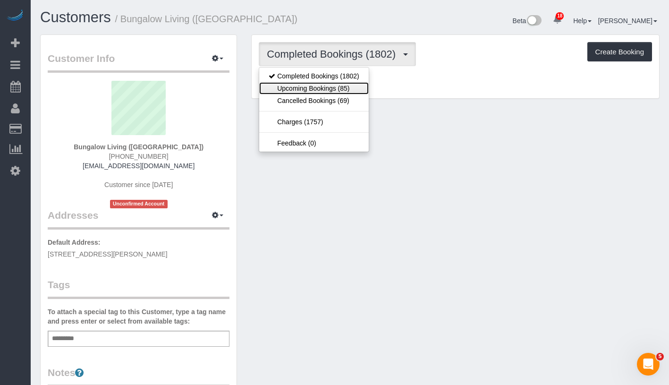
click at [322, 88] on link "Upcoming Bookings (85)" at bounding box center [313, 88] width 109 height 12
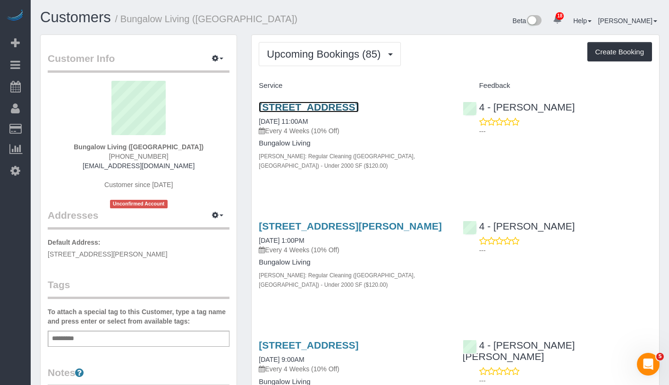
click at [358, 108] on link "8 Germania St, Jamaica Plain, MA 02130" at bounding box center [309, 107] width 100 height 11
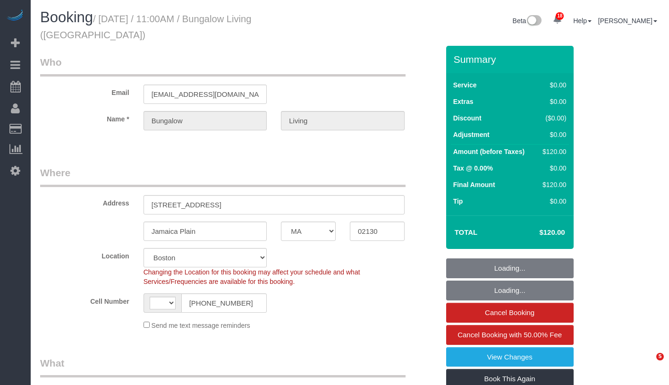
select select "MA"
select select "string:[GEOGRAPHIC_DATA]"
select select "object:946"
select select "spot1"
select select "object:1166"
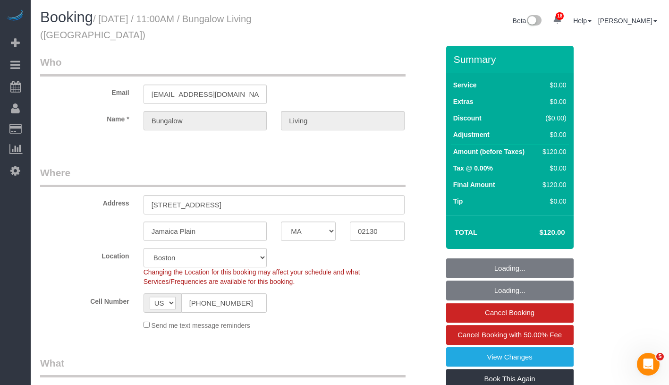
select select "number:89"
select select "number:90"
select select "number:15"
select select "number:7"
select select "number:21"
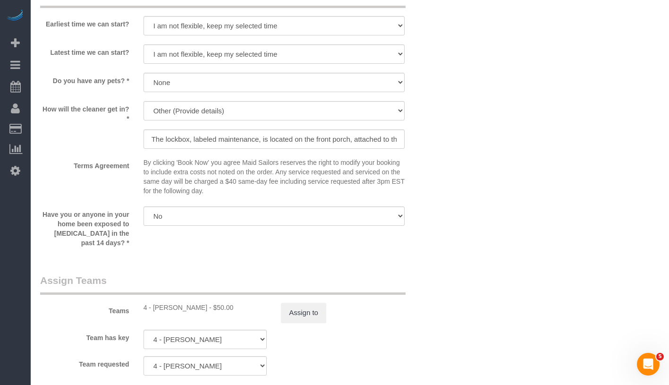
scroll to position [824, 0]
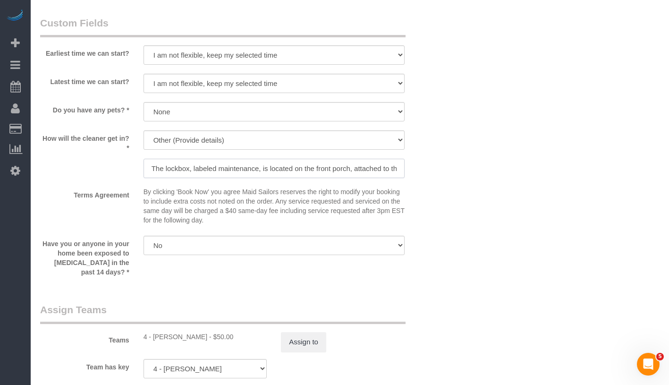
click at [295, 167] on input "The lockbox, labeled maintenance, is located on the front porch, attached to th…" at bounding box center [274, 168] width 261 height 19
drag, startPoint x: 280, startPoint y: 169, endPoint x: 395, endPoint y: 166, distance: 114.3
click at [395, 166] on input "The lockbox, labeled maintenance, is located on the front porch, attached to th…" at bounding box center [274, 168] width 261 height 19
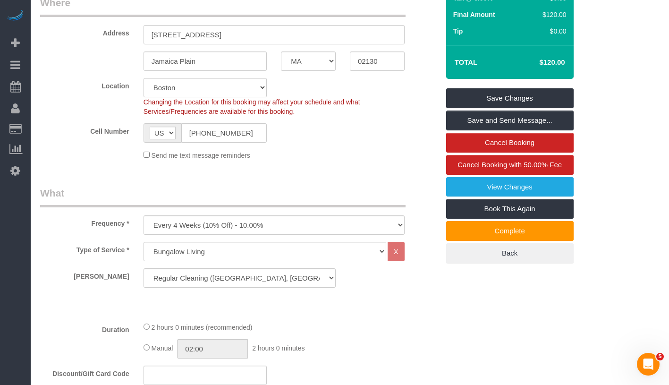
scroll to position [0, 0]
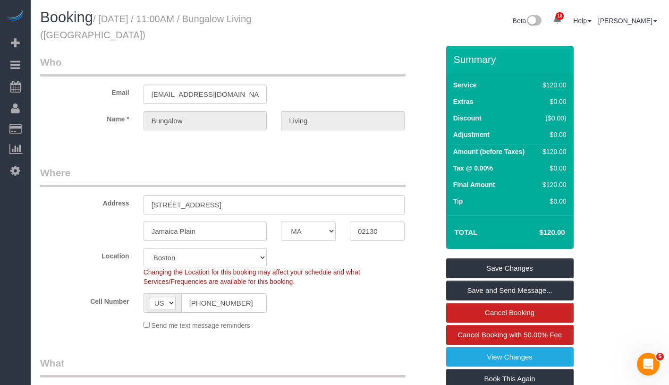
drag, startPoint x: 106, startPoint y: 17, endPoint x: 118, endPoint y: 33, distance: 19.5
click at [118, 33] on h1 "Booking / September 15, 2025 / 11:00AM / Bungalow Living (Boston)" at bounding box center [191, 25] width 303 height 32
copy small "September 15, 2025 / 11:00AM / Bungalow Living (Boston)"
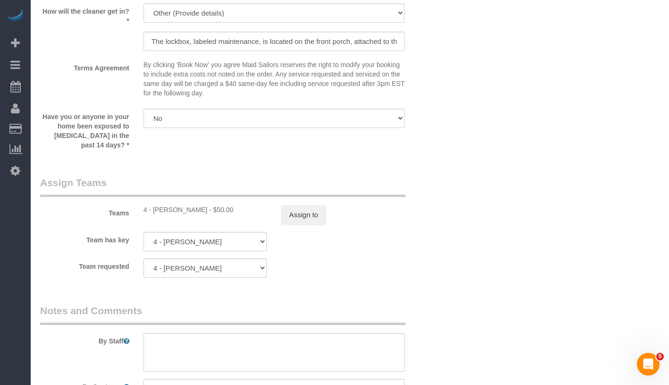
scroll to position [1000, 0]
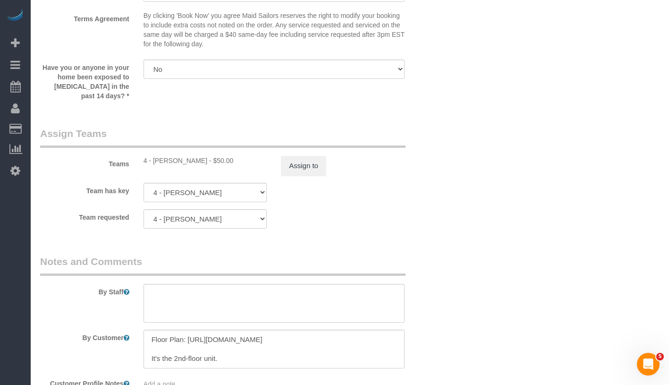
drag, startPoint x: 152, startPoint y: 161, endPoint x: 218, endPoint y: 161, distance: 65.6
click at [218, 161] on div "4 - [PERSON_NAME] - $50.00" at bounding box center [206, 160] width 124 height 9
copy div "Daniela Ferreira Alves"
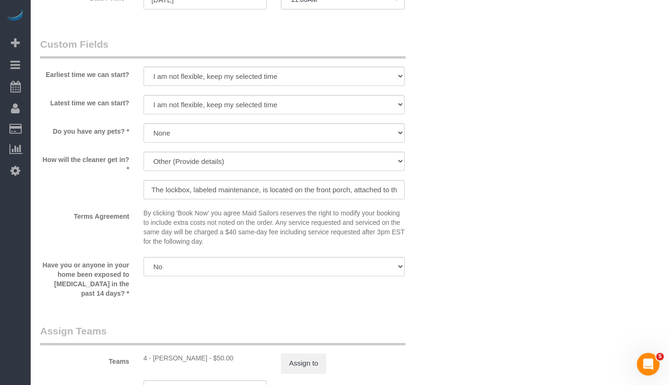
scroll to position [722, 0]
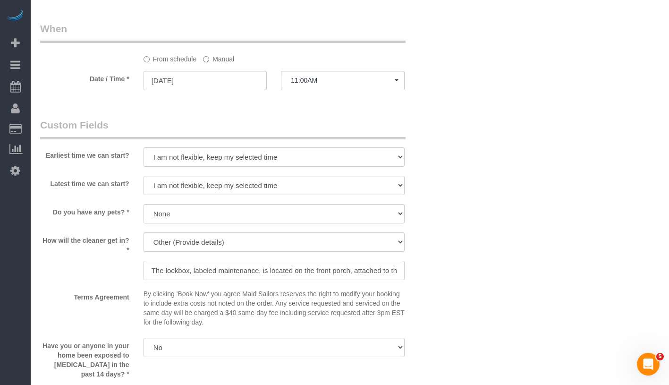
click at [365, 268] on input "The lockbox, labeled maintenance, is located on the front porch, attached to th…" at bounding box center [274, 270] width 261 height 19
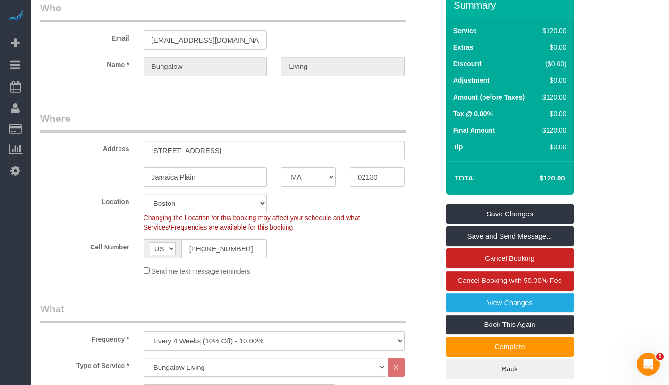
scroll to position [0, 0]
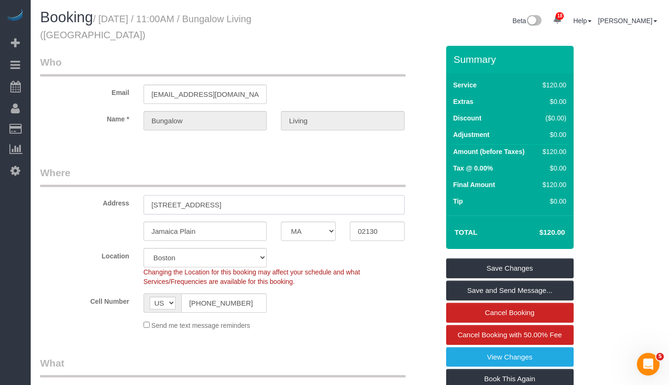
drag, startPoint x: 149, startPoint y: 207, endPoint x: 203, endPoint y: 207, distance: 53.8
click at [203, 207] on input "[STREET_ADDRESS]" at bounding box center [274, 204] width 261 height 19
drag, startPoint x: 149, startPoint y: 230, endPoint x: 218, endPoint y: 230, distance: 68.5
click at [218, 230] on input "Jamaica Plain" at bounding box center [206, 230] width 124 height 19
drag, startPoint x: 355, startPoint y: 231, endPoint x: 398, endPoint y: 232, distance: 42.5
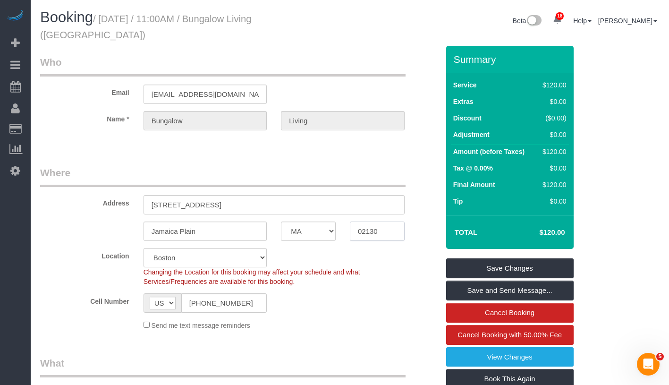
click at [398, 232] on input "02130" at bounding box center [377, 230] width 55 height 19
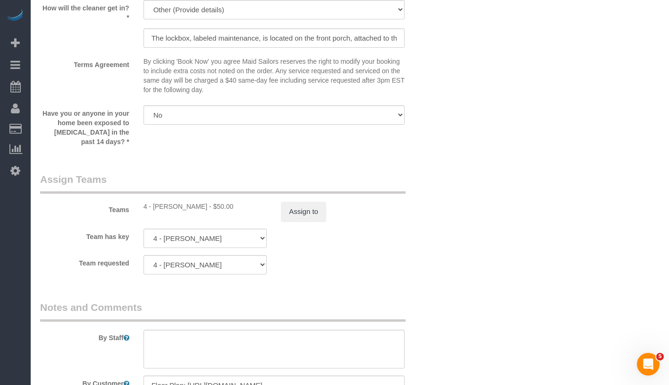
scroll to position [881, 0]
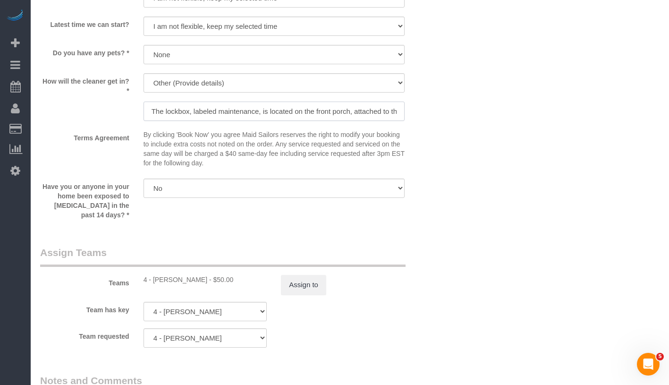
click at [359, 106] on input "The lockbox, labeled maintenance, is located on the front porch, attached to th…" at bounding box center [274, 111] width 261 height 19
click at [334, 111] on input "The lockbox, labeled maintenance, is located on the front porch, attached to th…" at bounding box center [274, 111] width 261 height 19
click at [351, 111] on input "The lockbox, labeled maintenance, is located on the front porch, attached to th…" at bounding box center [274, 111] width 261 height 19
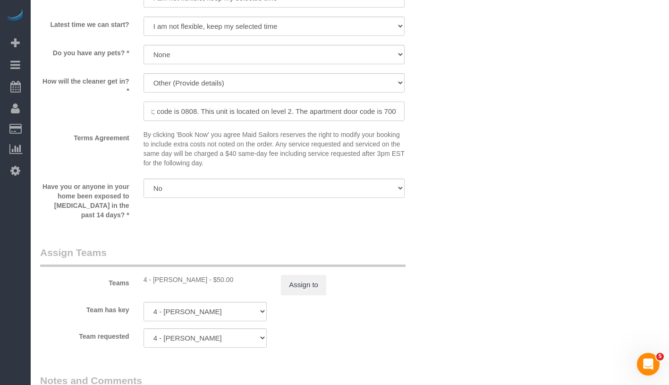
scroll to position [0, 520]
drag, startPoint x: 281, startPoint y: 111, endPoint x: 437, endPoint y: 112, distance: 155.8
click at [437, 112] on div "How will the cleaner get in? * We'll let you in. Doorman/Front Desk has the key…" at bounding box center [239, 98] width 413 height 50
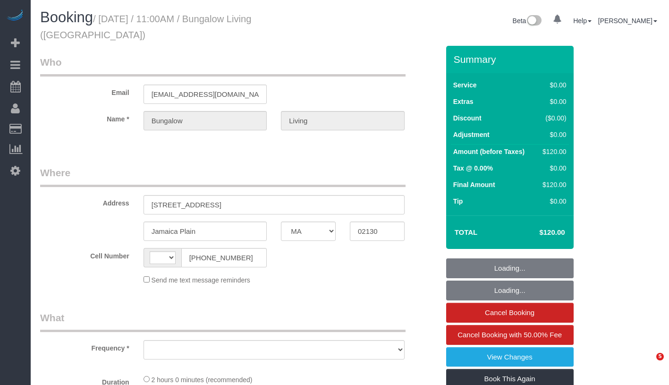
select select "MA"
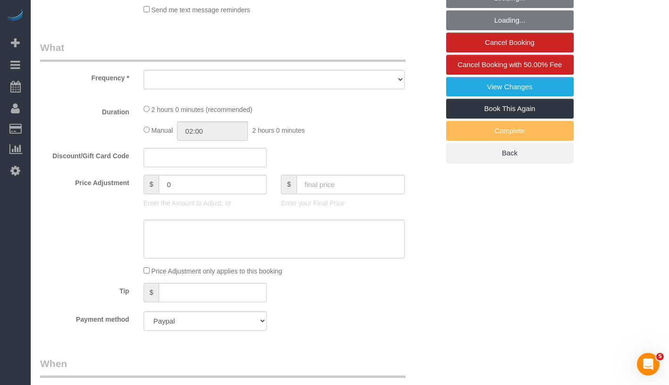
select select "string:[GEOGRAPHIC_DATA]"
select select "object:761"
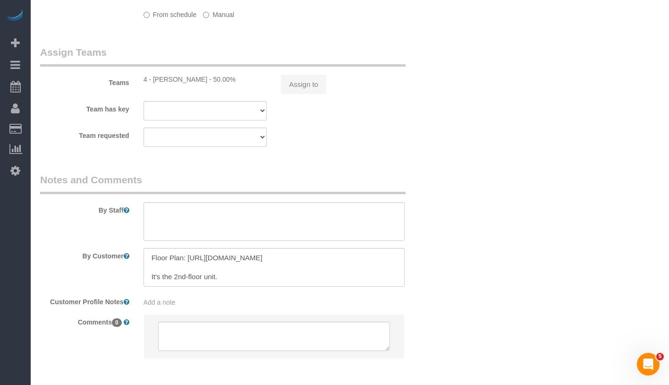
select select "number:89"
select select "number:90"
select select "number:15"
select select "number:7"
select select "number:21"
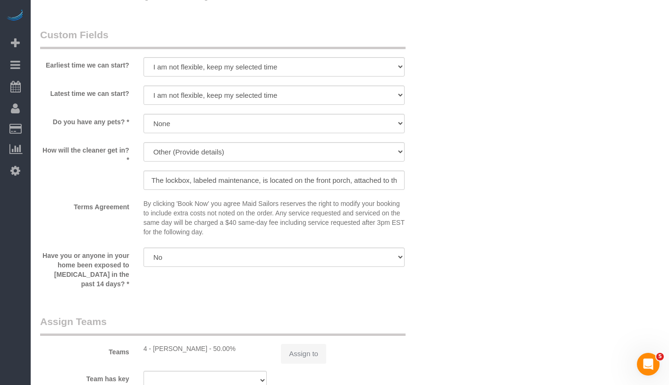
select select "object:1085"
select select "spot1"
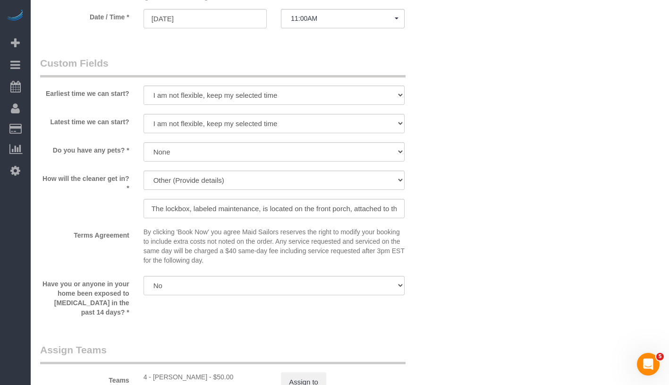
scroll to position [785, 0]
click at [313, 209] on input "The lockbox, labeled maintenance, is located on the front porch, attached to th…" at bounding box center [274, 207] width 261 height 19
